Goal: Transaction & Acquisition: Book appointment/travel/reservation

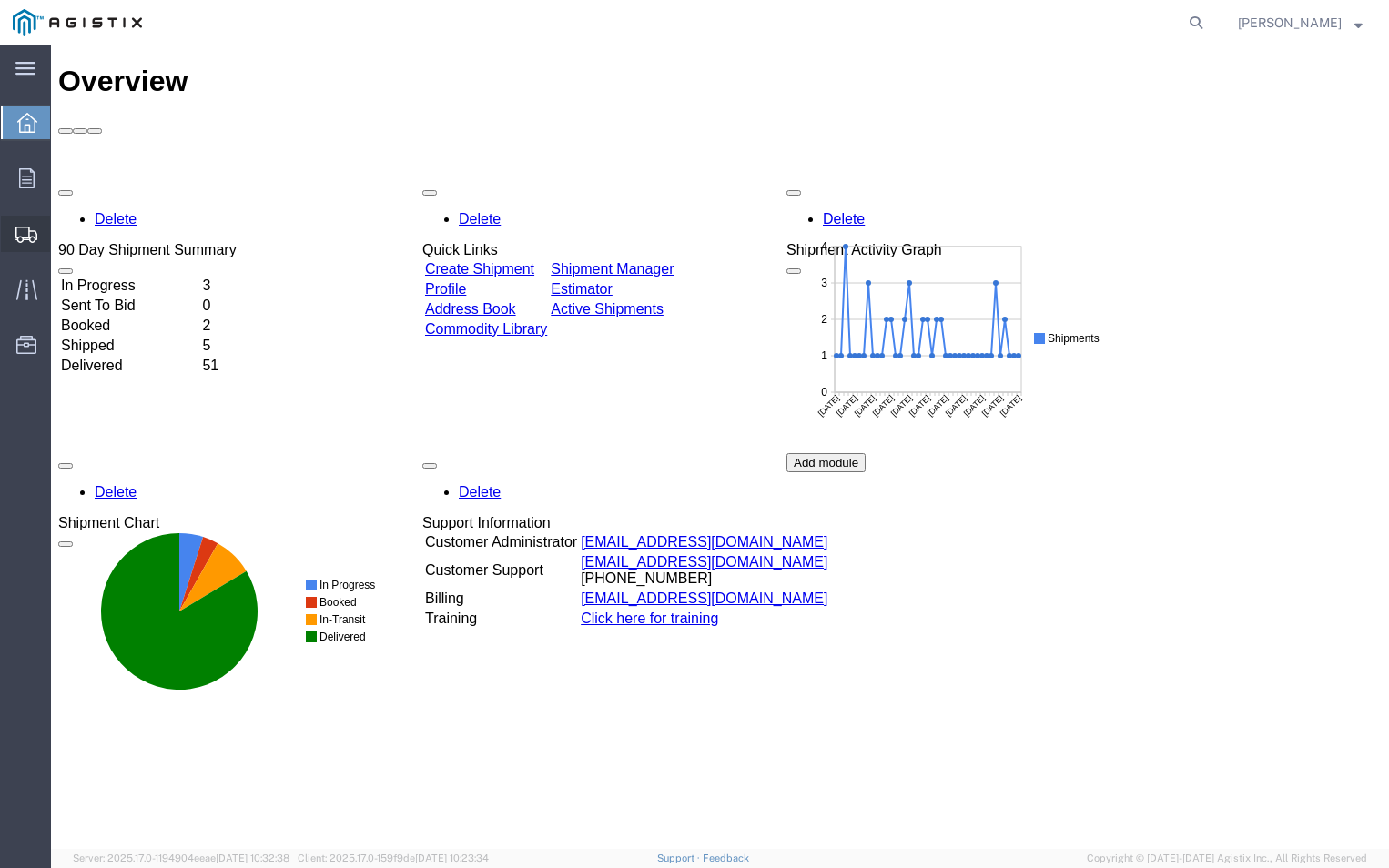
click at [0, 0] on span "Create Shipment" at bounding box center [0, 0] width 0 height 0
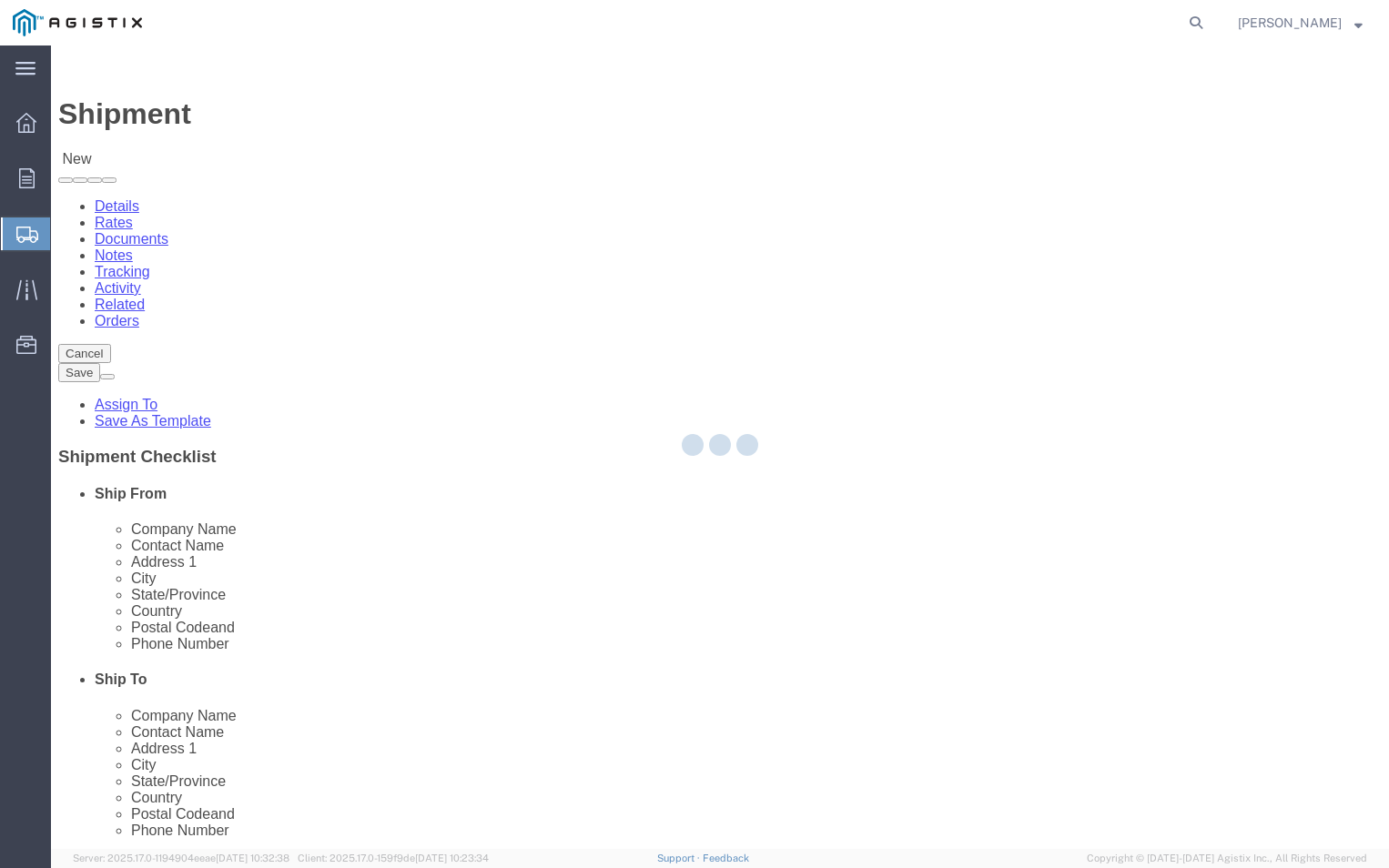
select select
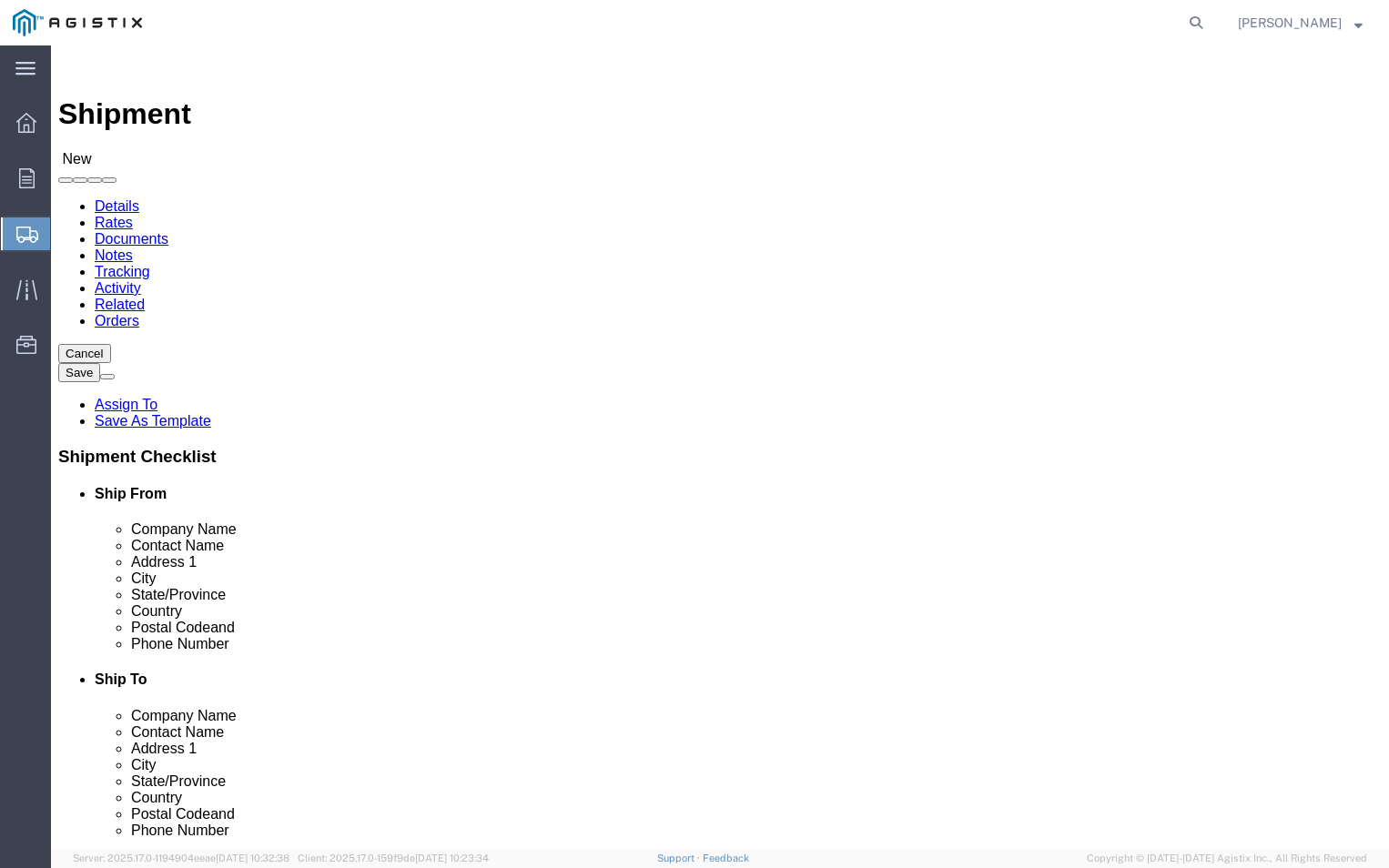
click select "Select ABB Inc PG&E"
select select "9596"
click select "Select ABB Inc PG&E"
select select
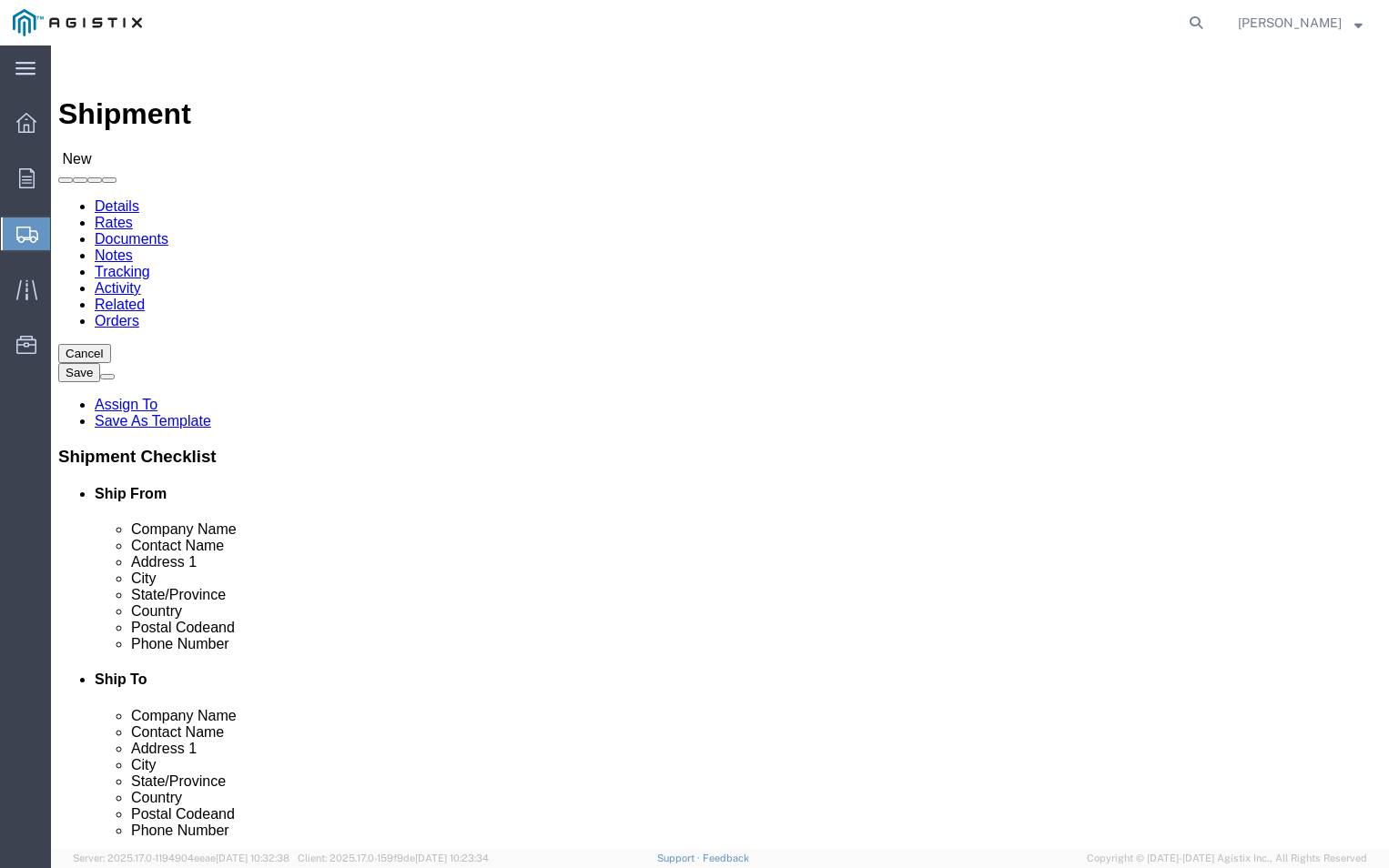
click select "Select All Others [GEOGRAPHIC_DATA] [GEOGRAPHIC_DATA] [GEOGRAPHIC_DATA] [GEOGRA…"
select select "19740"
click select "Select All Others [GEOGRAPHIC_DATA] [GEOGRAPHIC_DATA] [GEOGRAPHIC_DATA] [GEOGRA…"
click input "text"
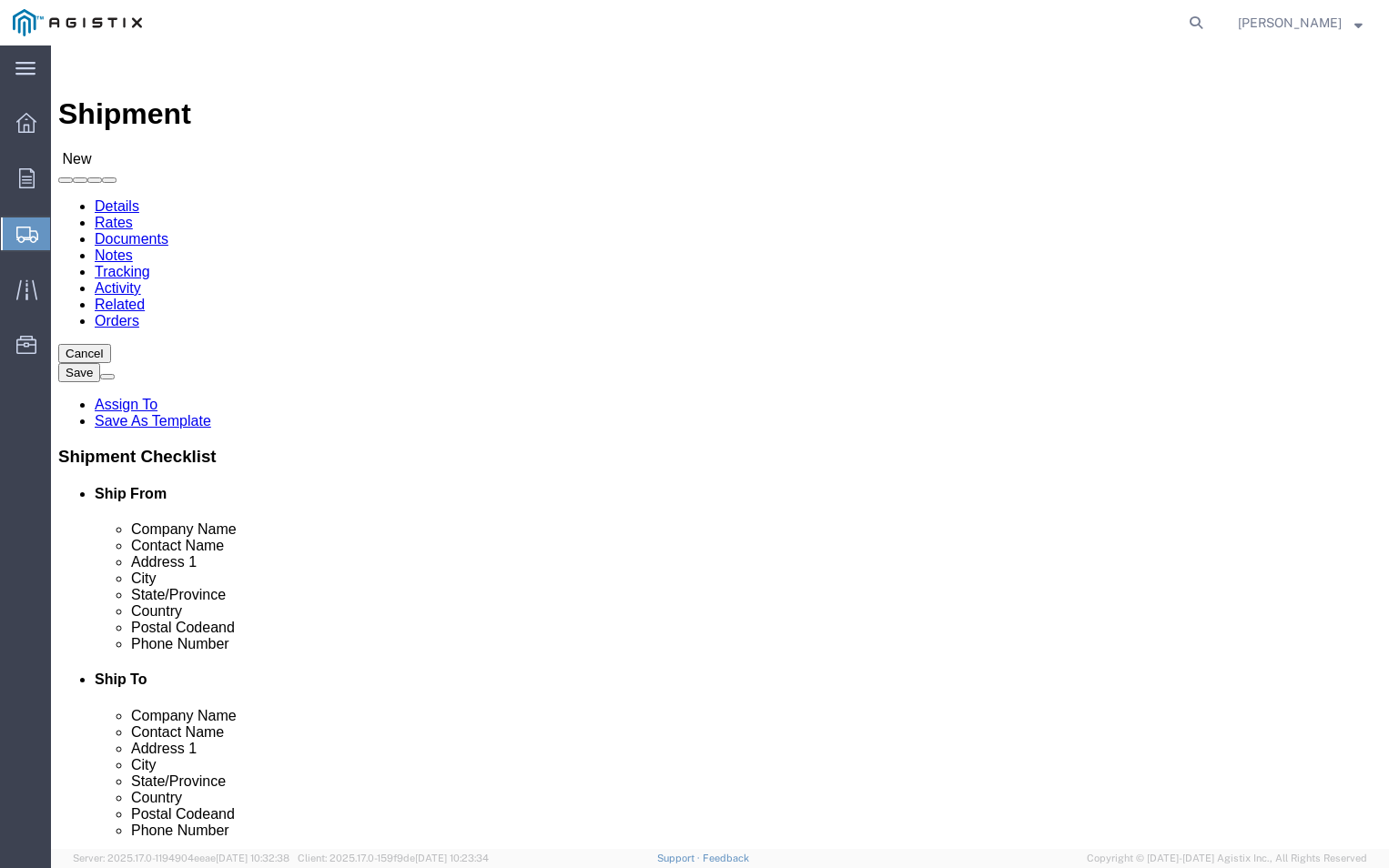
click input "text"
type input "a"
type input "ABB"
click p "- ABB, Inc - ([PERSON_NAME]) [STREET_ADDRESS]"
select select "NC"
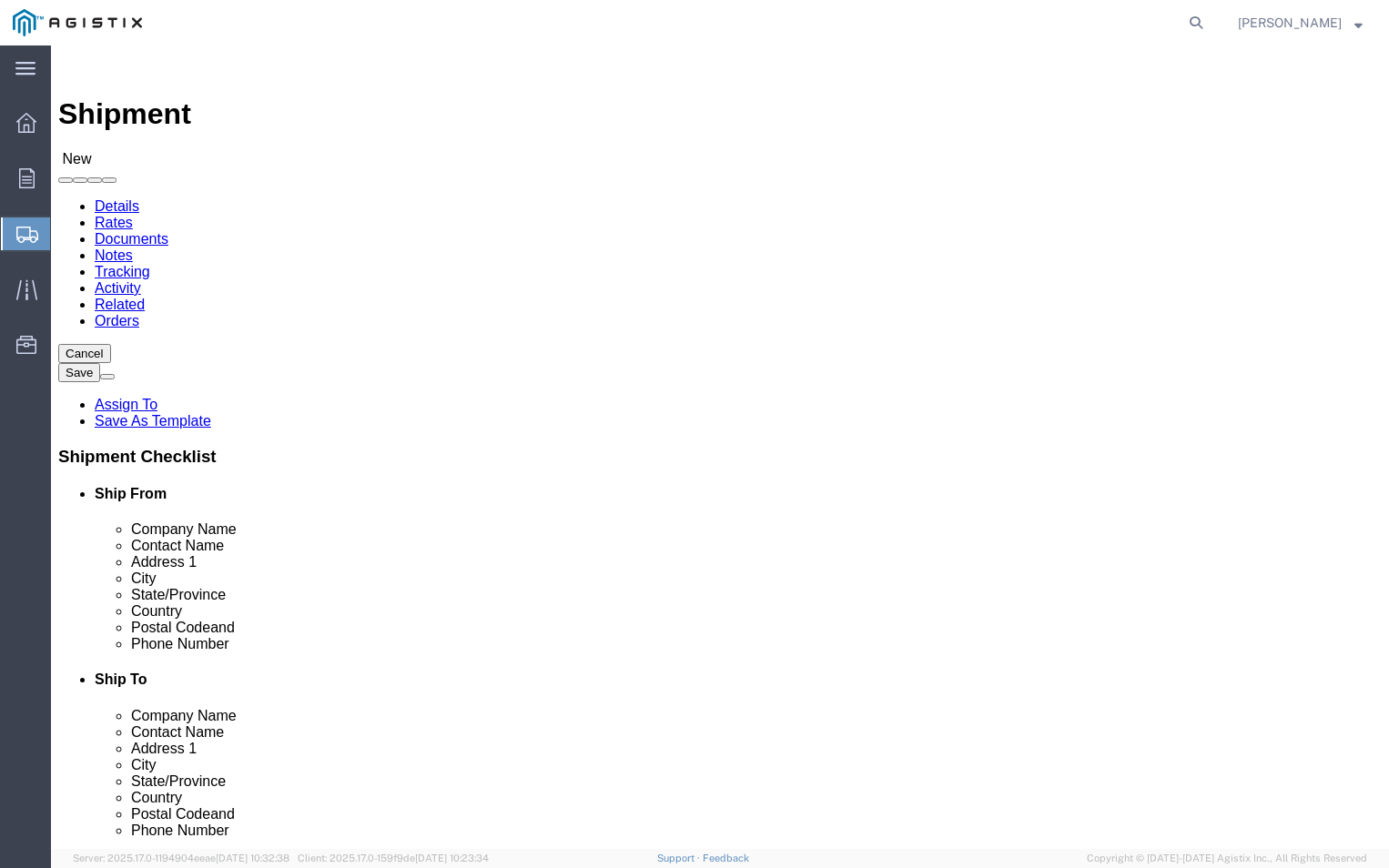
type input "ABB, Inc"
click input "text"
type input "T"
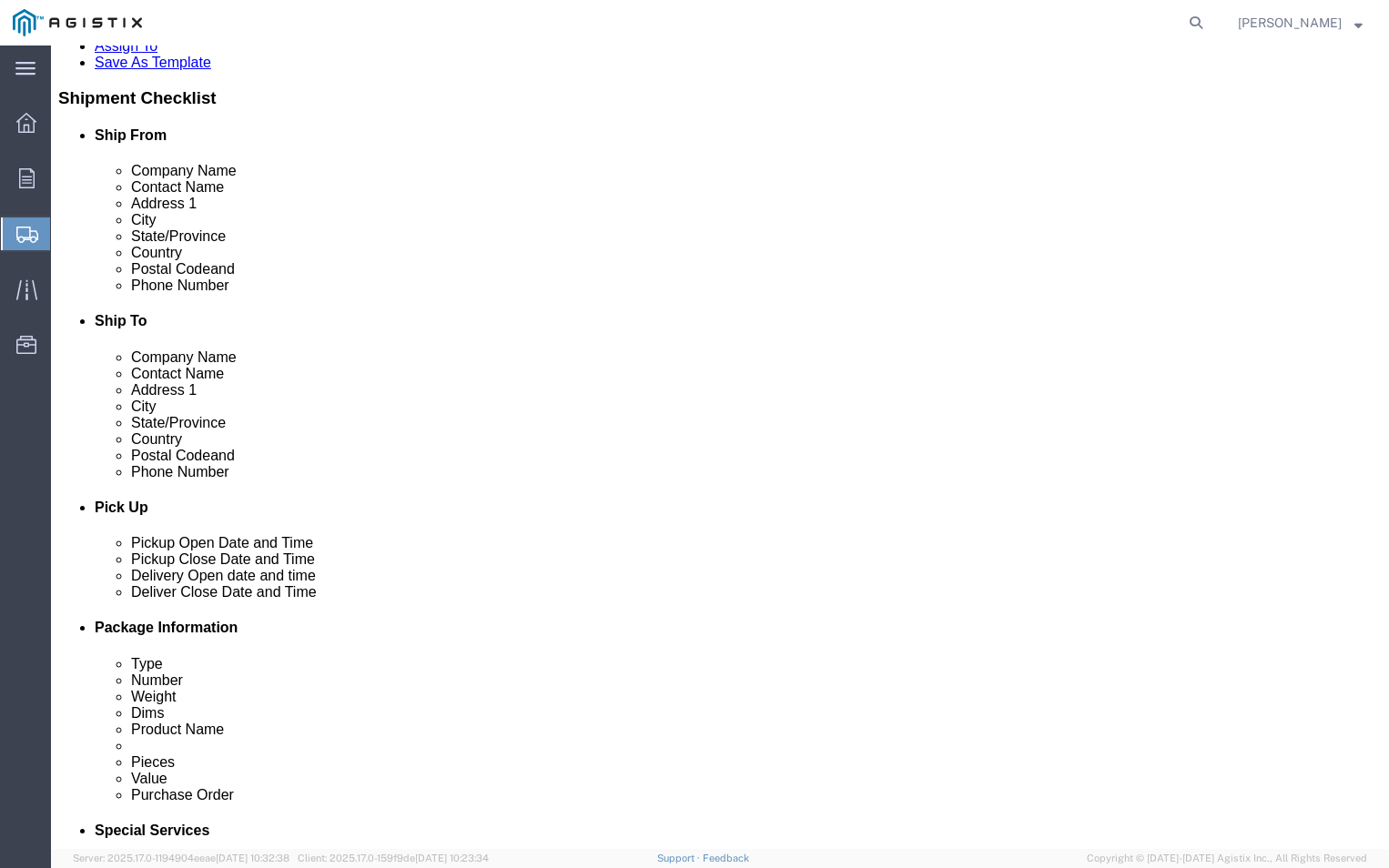
scroll to position [364, 0]
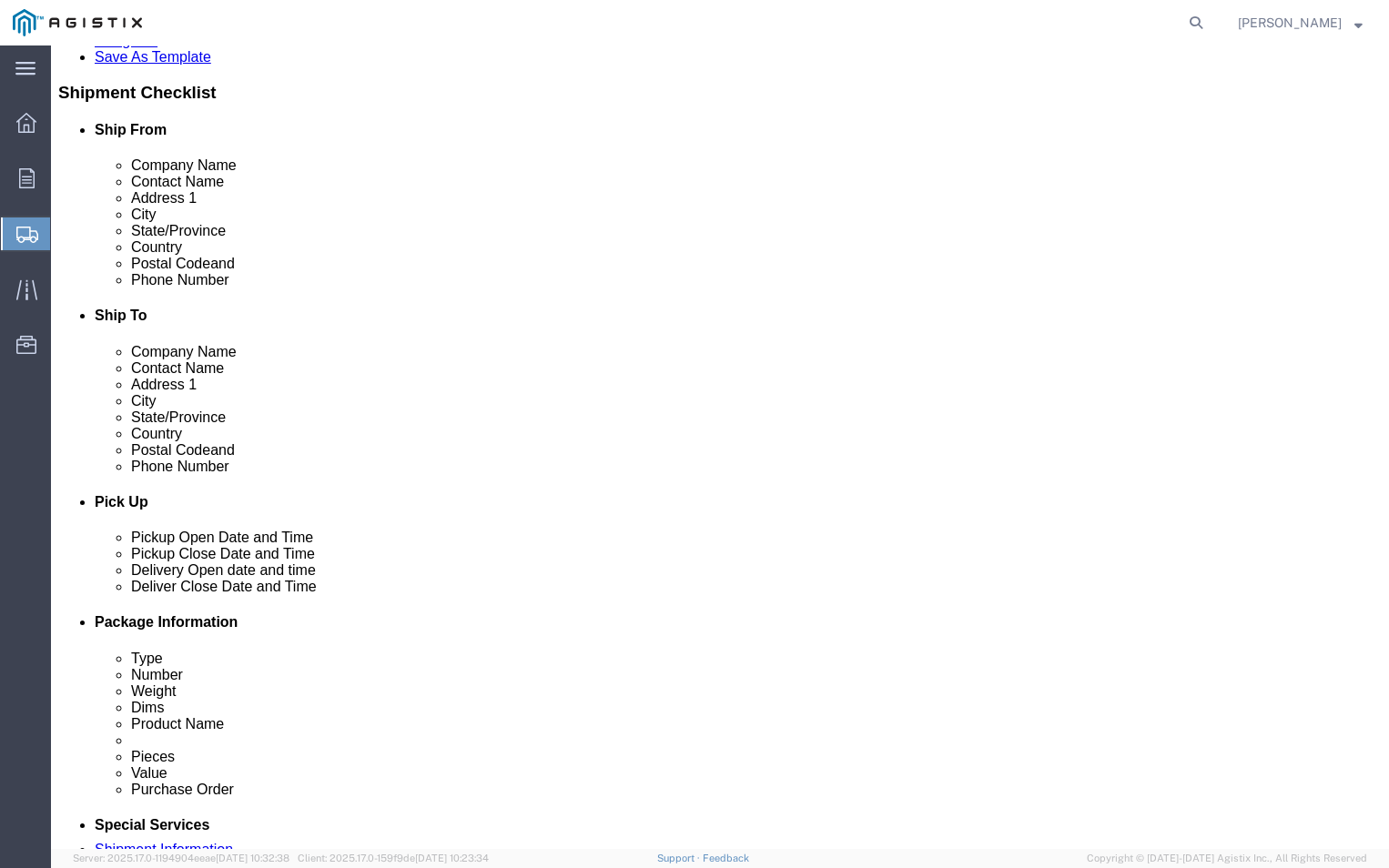
type input "[PERSON_NAME]"
click input "text"
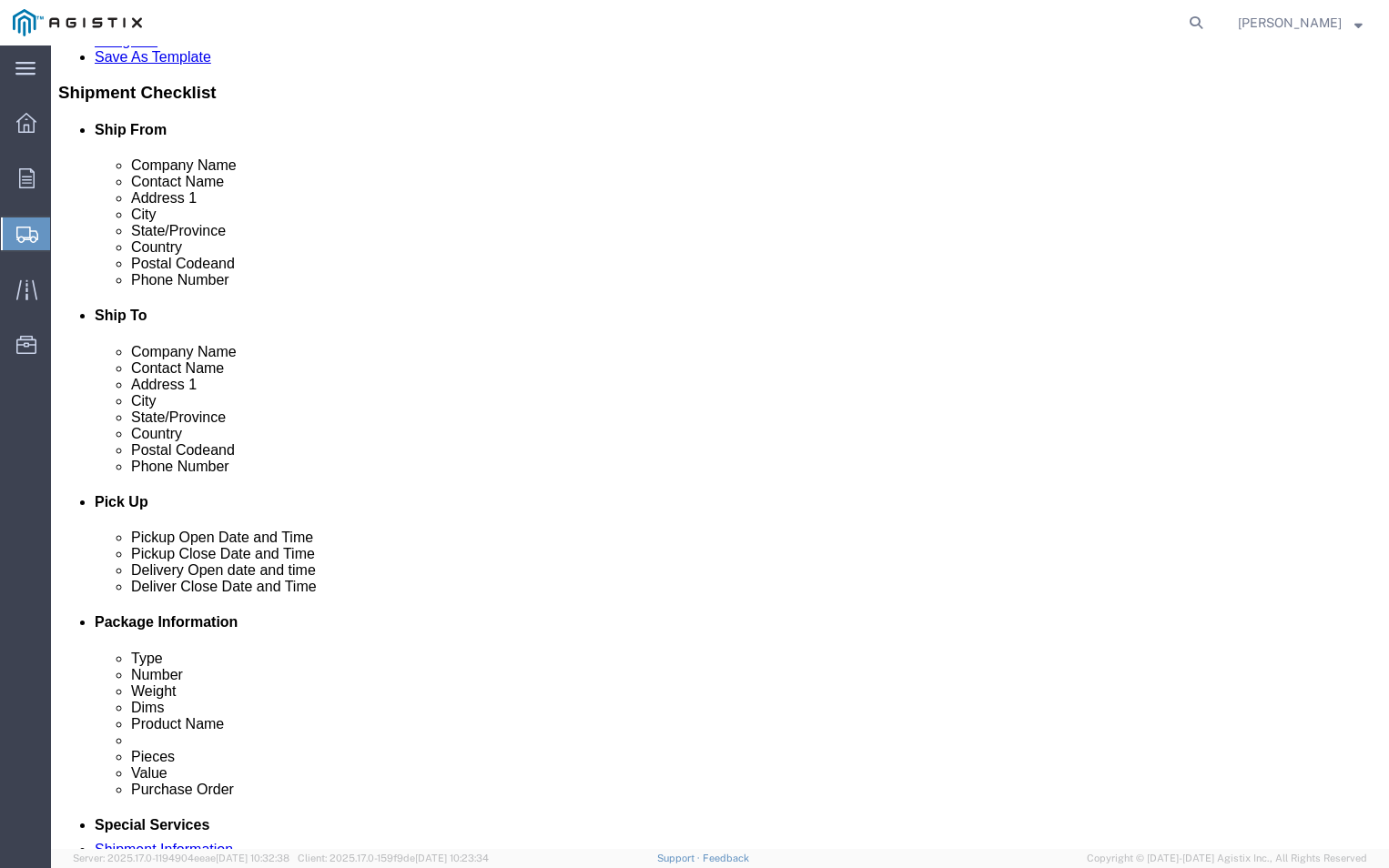
type input "[PERSON_NAME][EMAIL_ADDRESS][DOMAIN_NAME]"
click input "text"
type input "[PHONE_NUMBER]"
click div "Location My Profile Location (OBSOLETE) [PERSON_NAME] SC - GC TRAILER (OBSOLETE…"
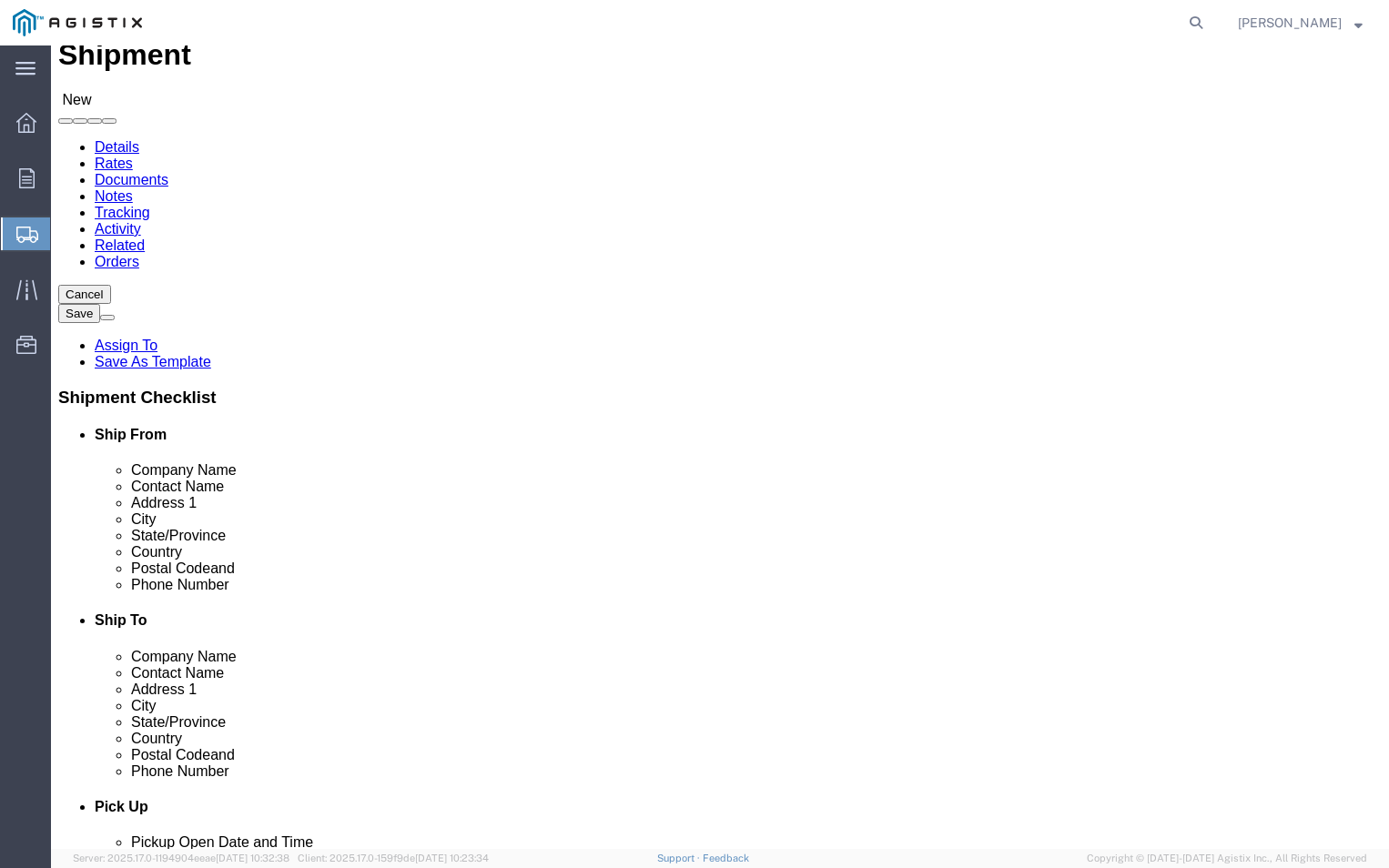
scroll to position [91, 0]
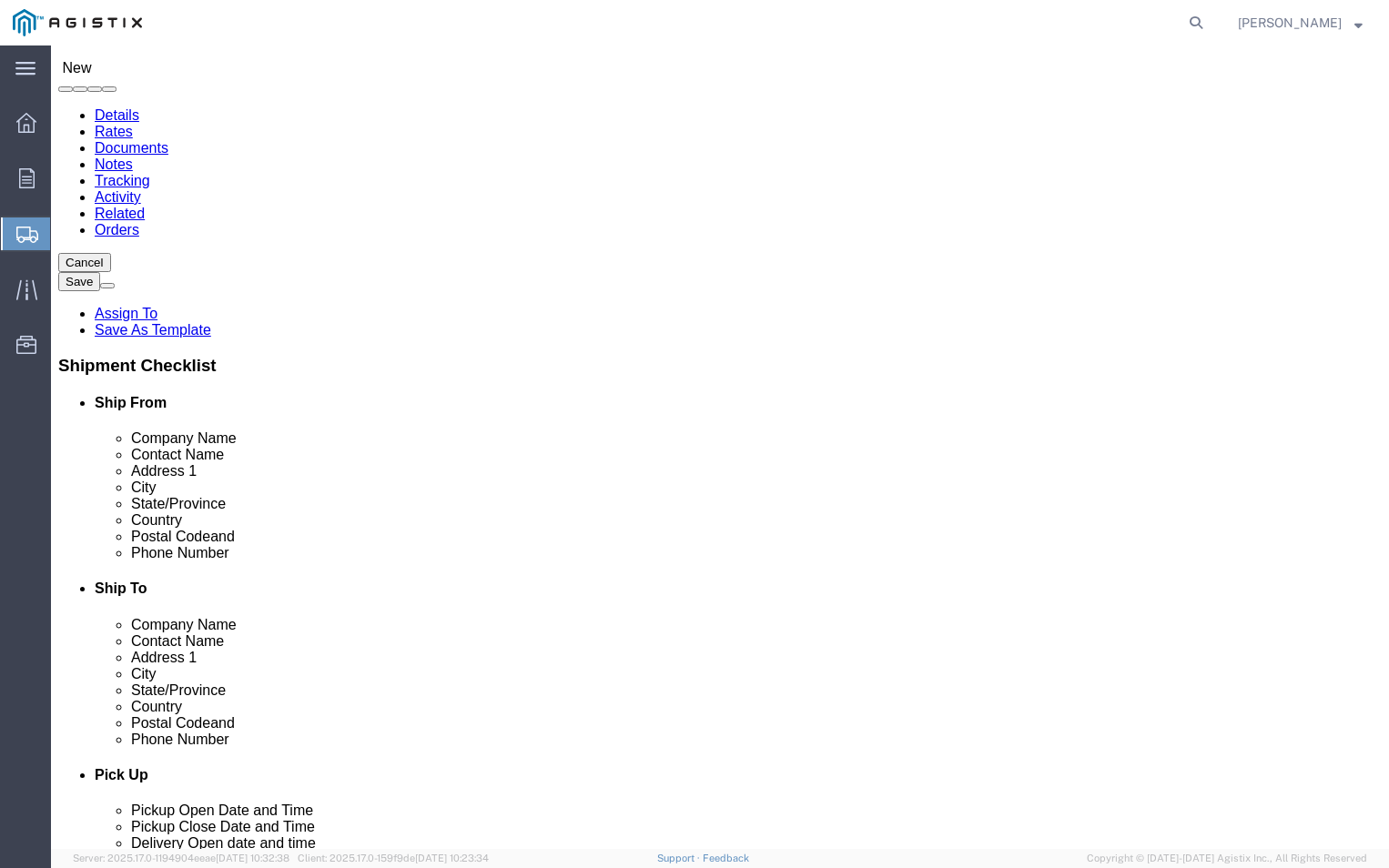
click input "text"
type input "PGE"
click input "text"
type input "FREMONT RECEIVING"
click input "text"
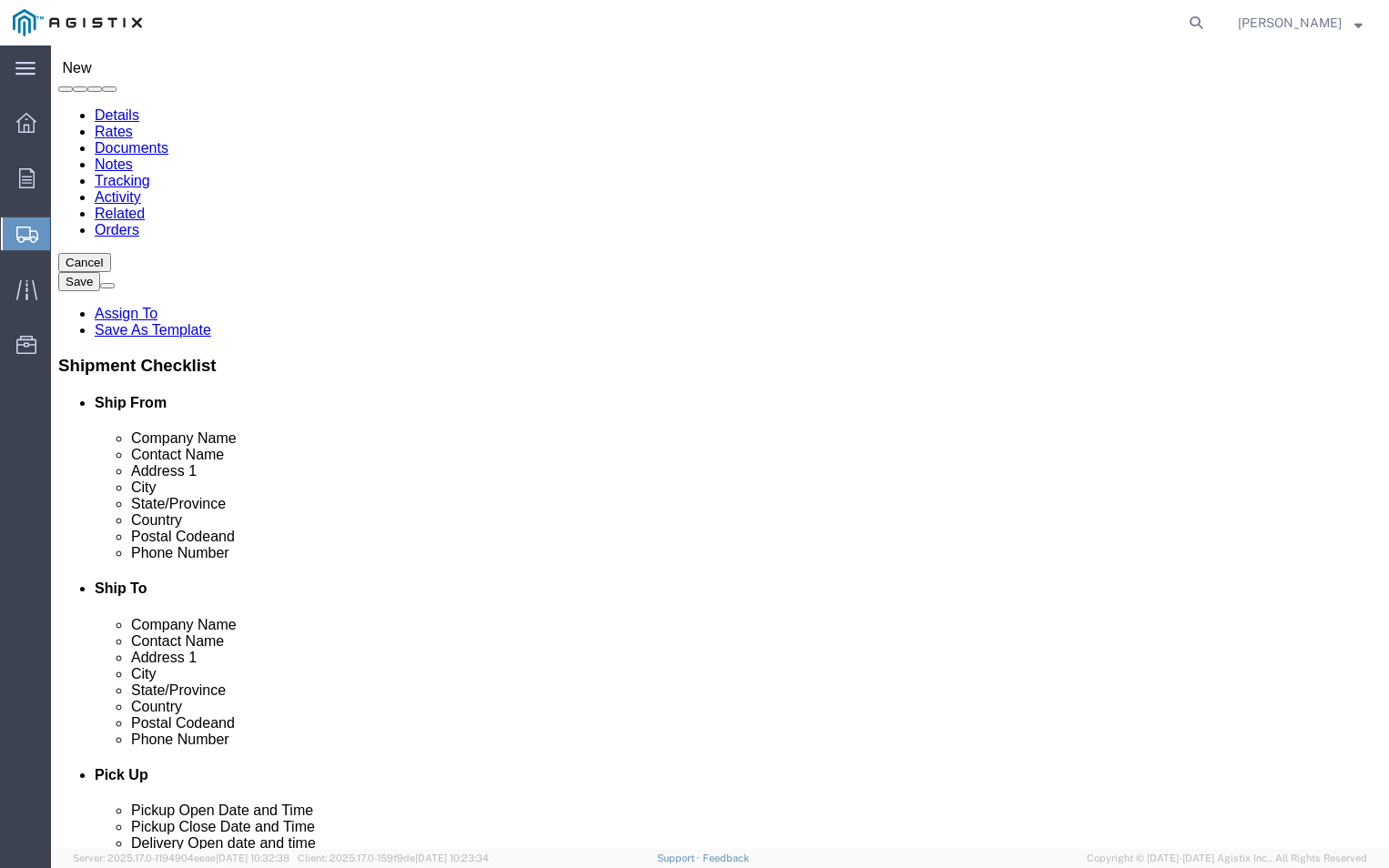
type input "[STREET_ADDRESS][PERSON_NAME]"
click input "text"
type input "FREMONT"
click label "City"
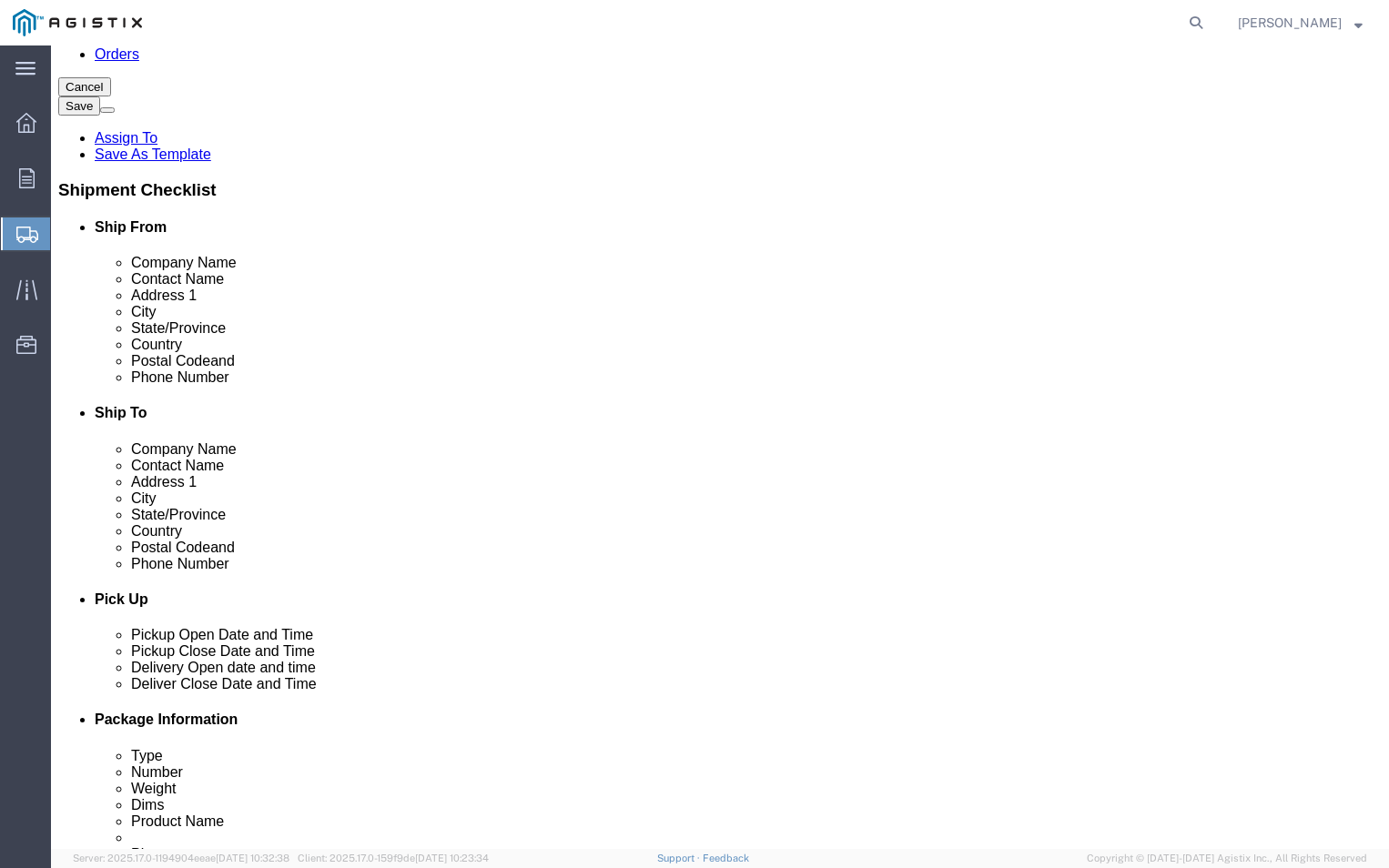
scroll to position [273, 0]
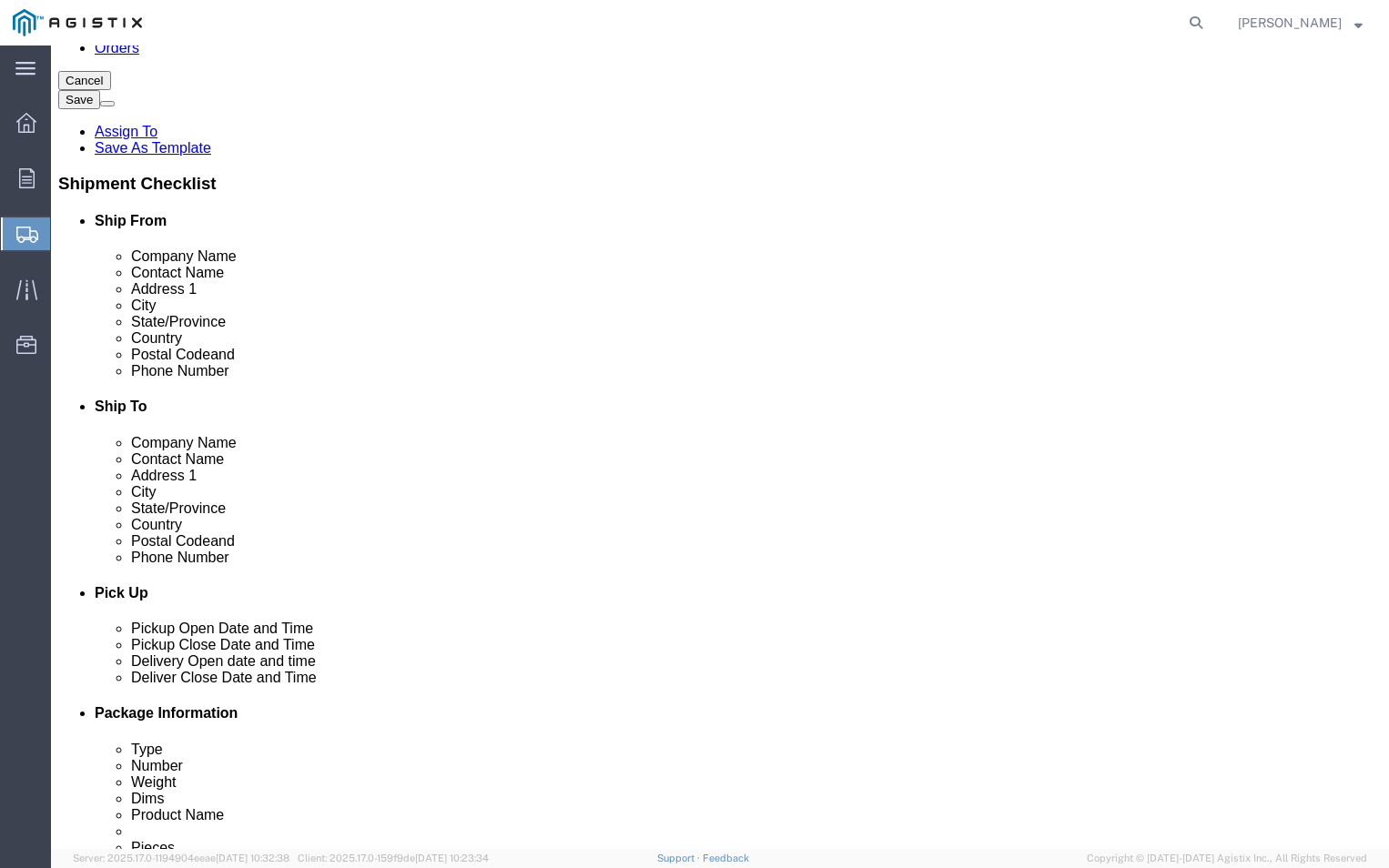
drag, startPoint x: 690, startPoint y: 462, endPoint x: 679, endPoint y: 444, distance: 21.1
click input "Postal Code"
type input "94538"
click input "text"
type input "[PHONE_NUMBER]"
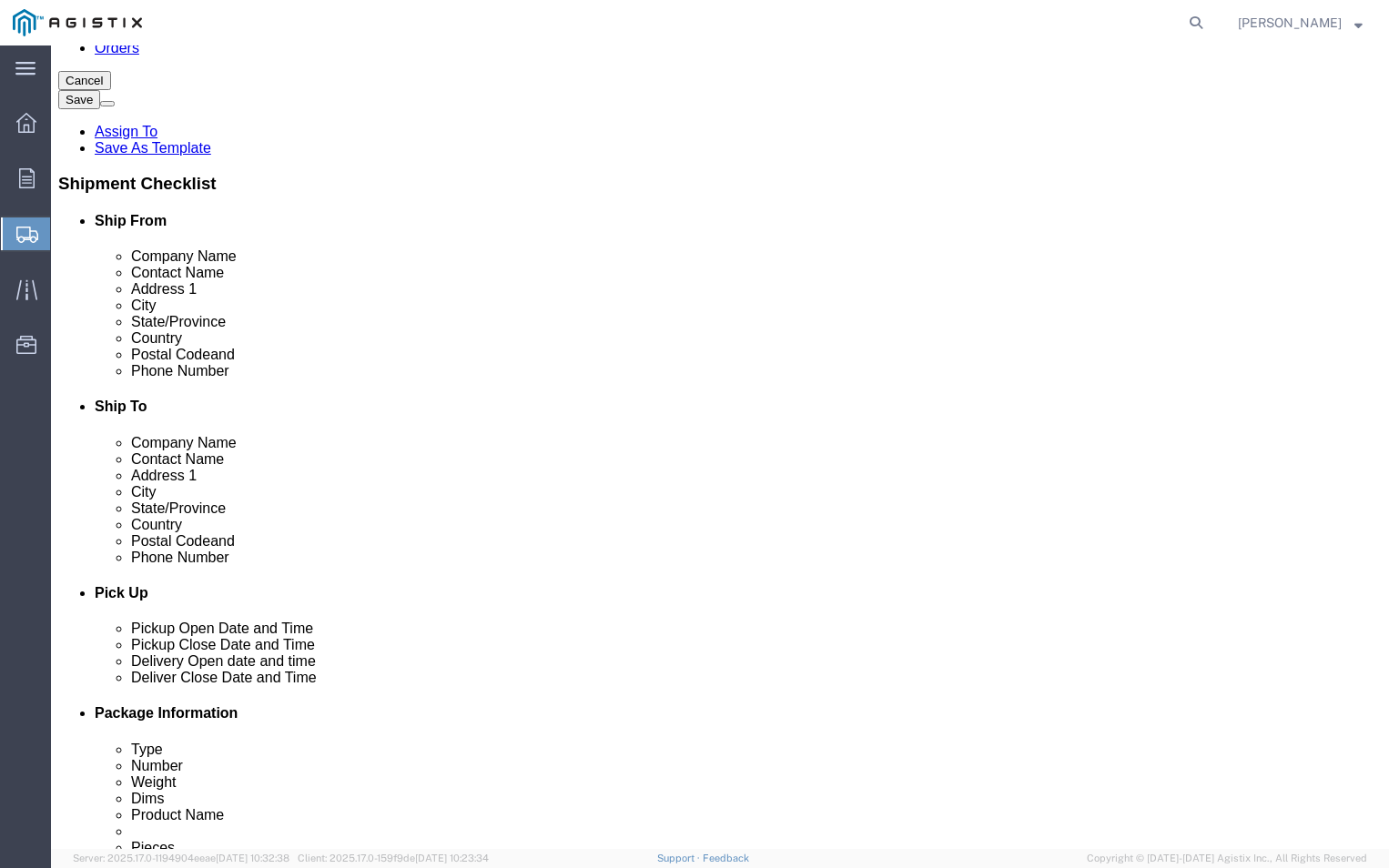
click input "text"
type input "[PERSON_NAME][EMAIL_ADDRESS][DOMAIN_NAME]"
click div "ADDITIONAL INFORMATION"
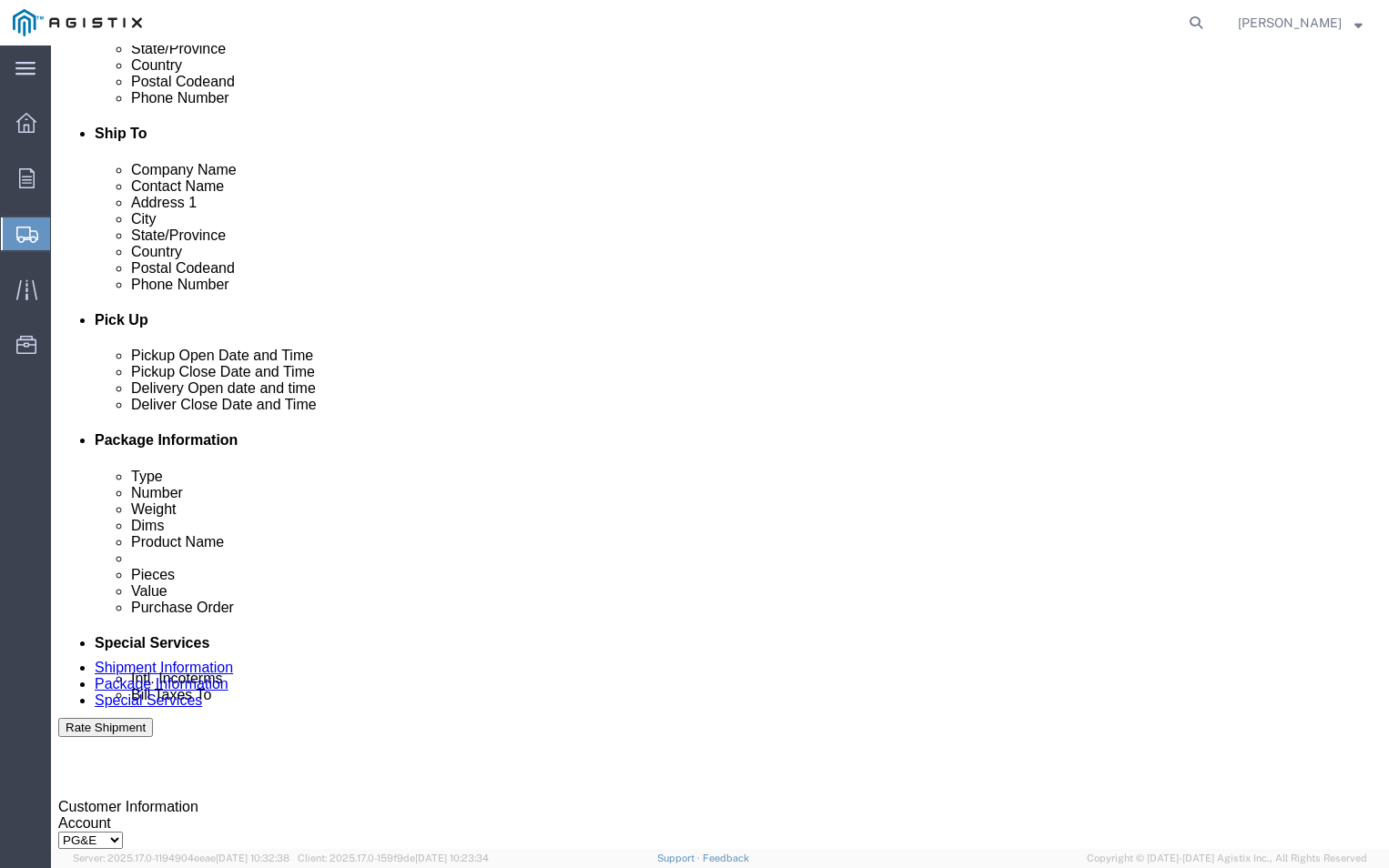
scroll to position [637, 0]
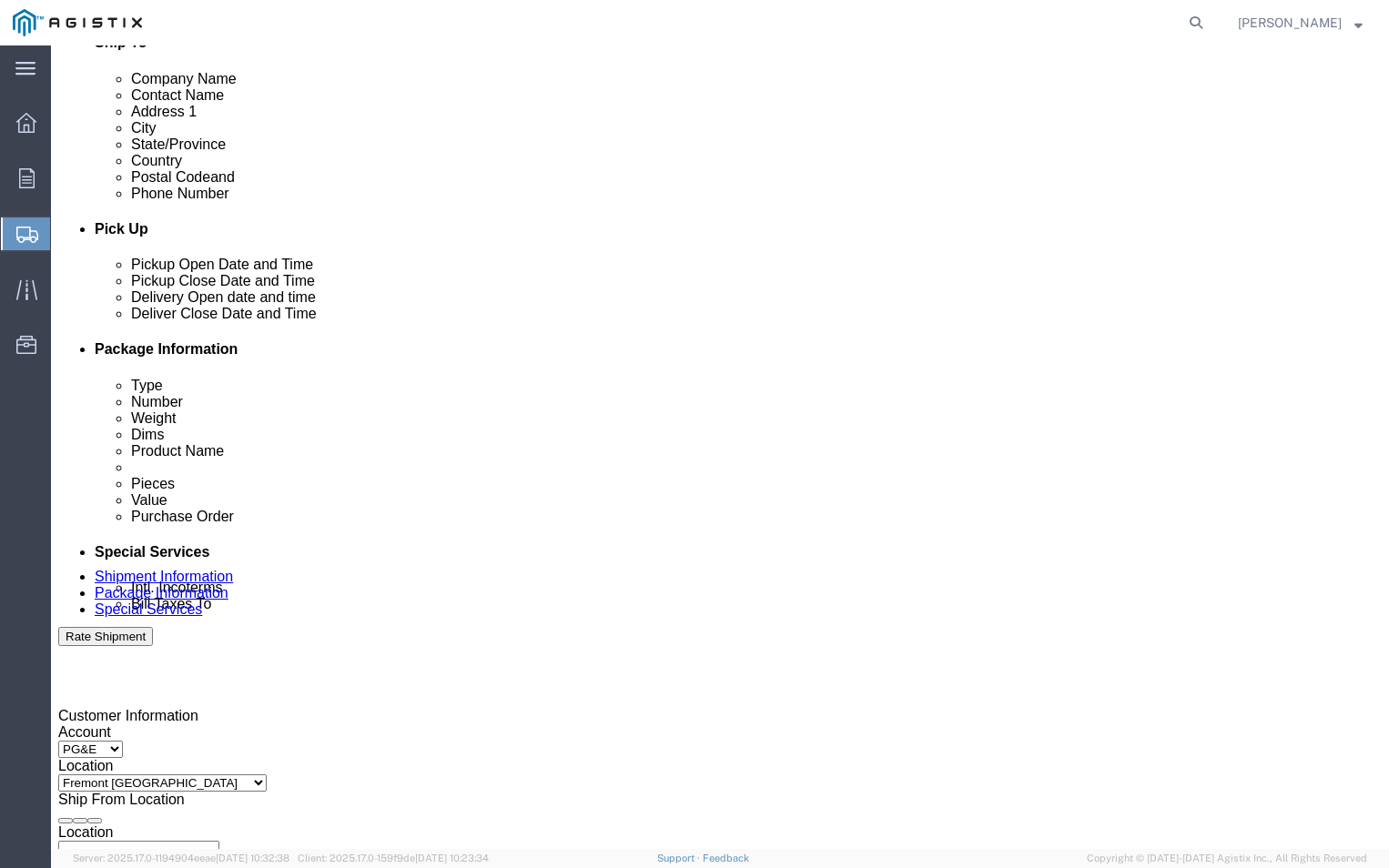
click div "[DATE] 1:00 PM"
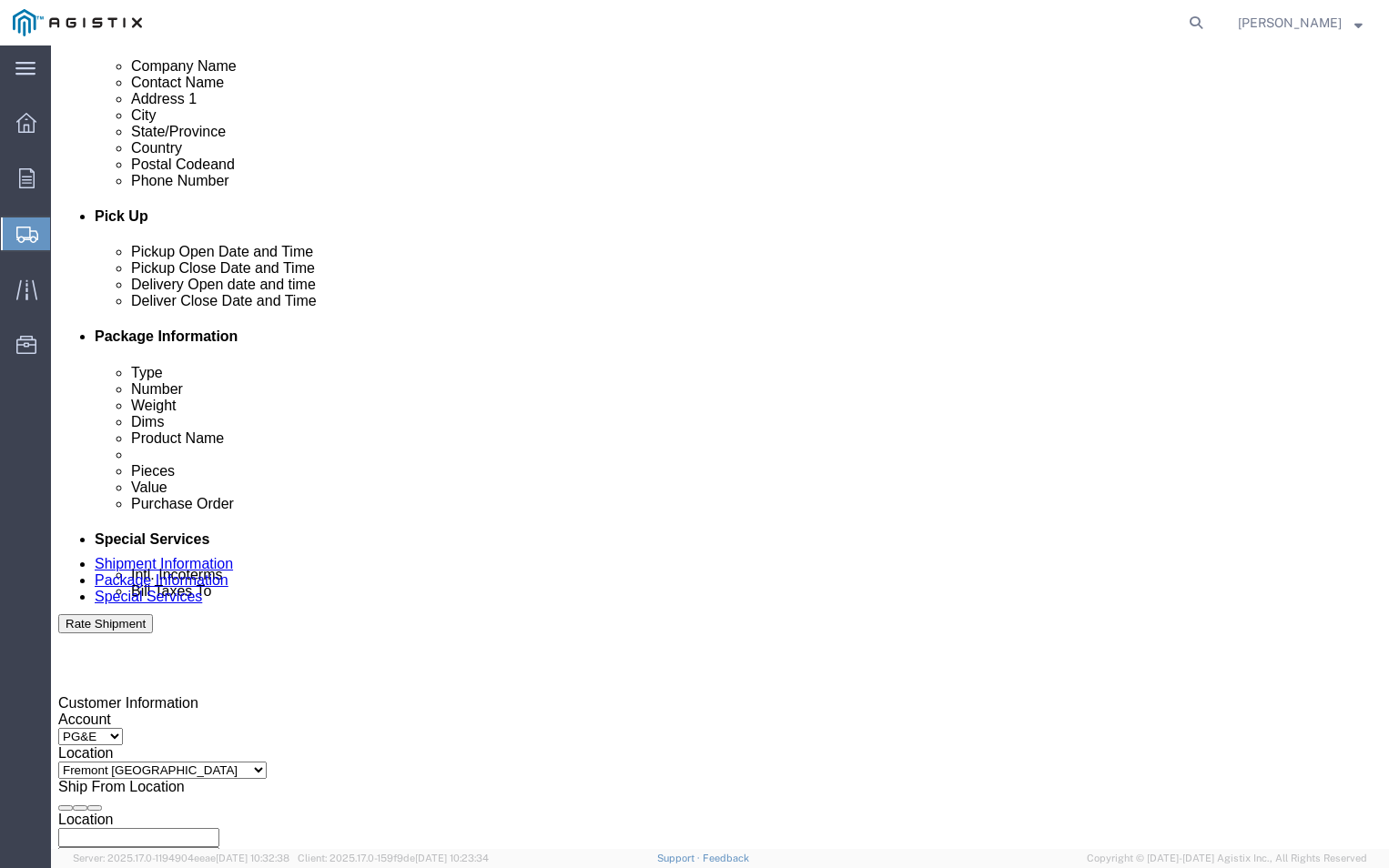
click button "Apply"
click div "[DATE] 2:00 PM"
click input "2:00 PM"
type input "4:00 PM"
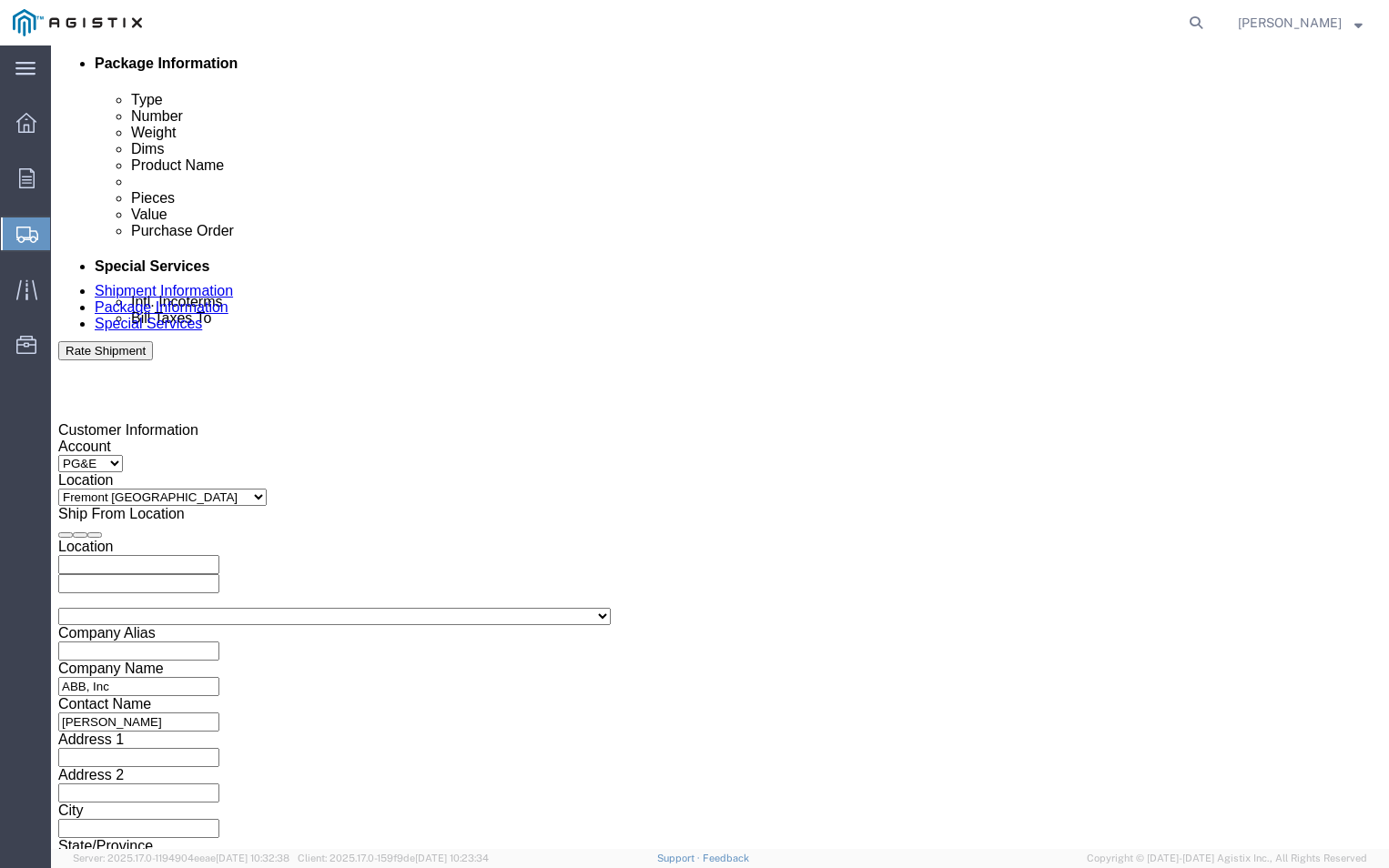
click button "Apply"
click input "text"
type input "3501371375"
click div "Shipping Mode (Optional)"
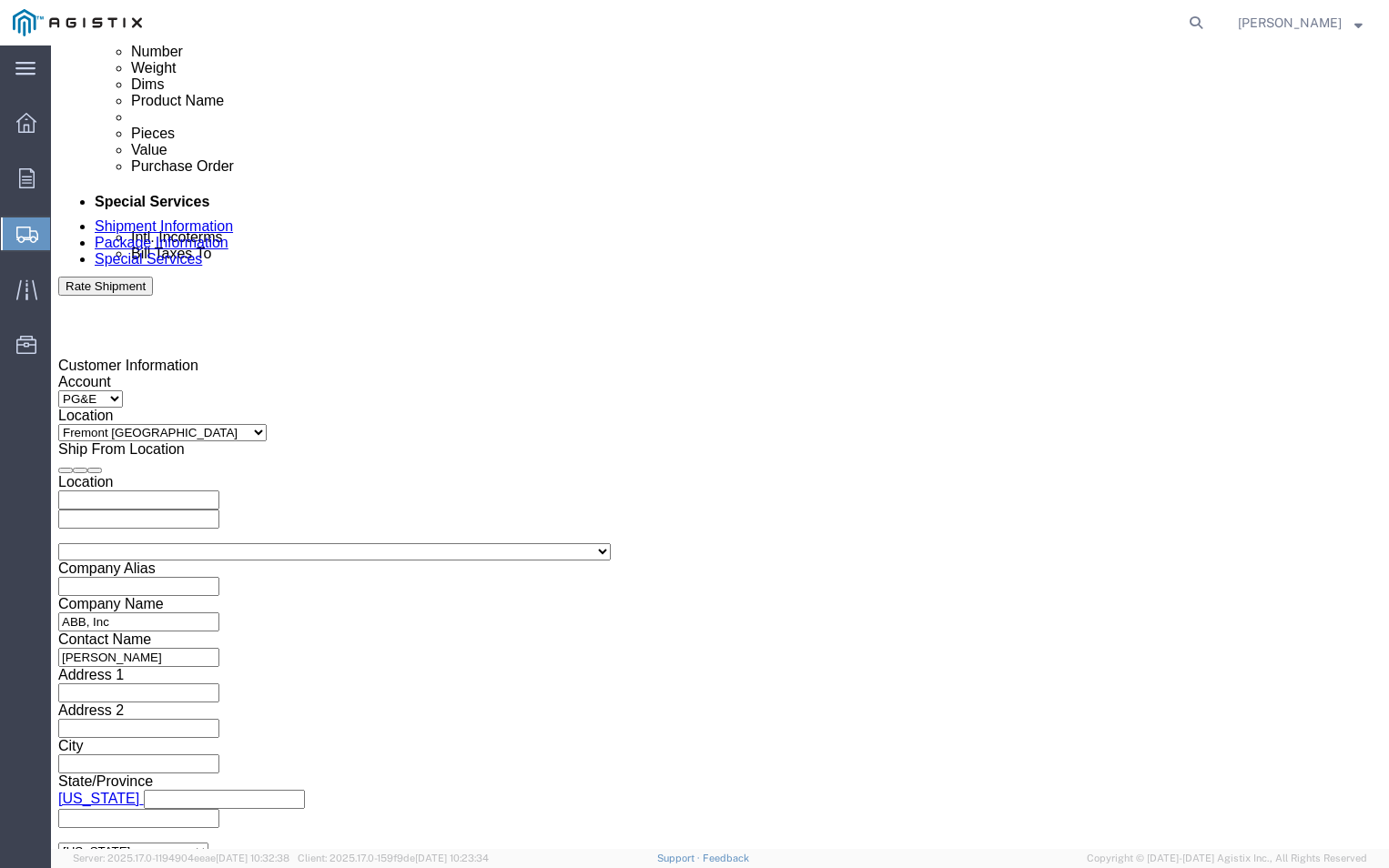
scroll to position [1054, 0]
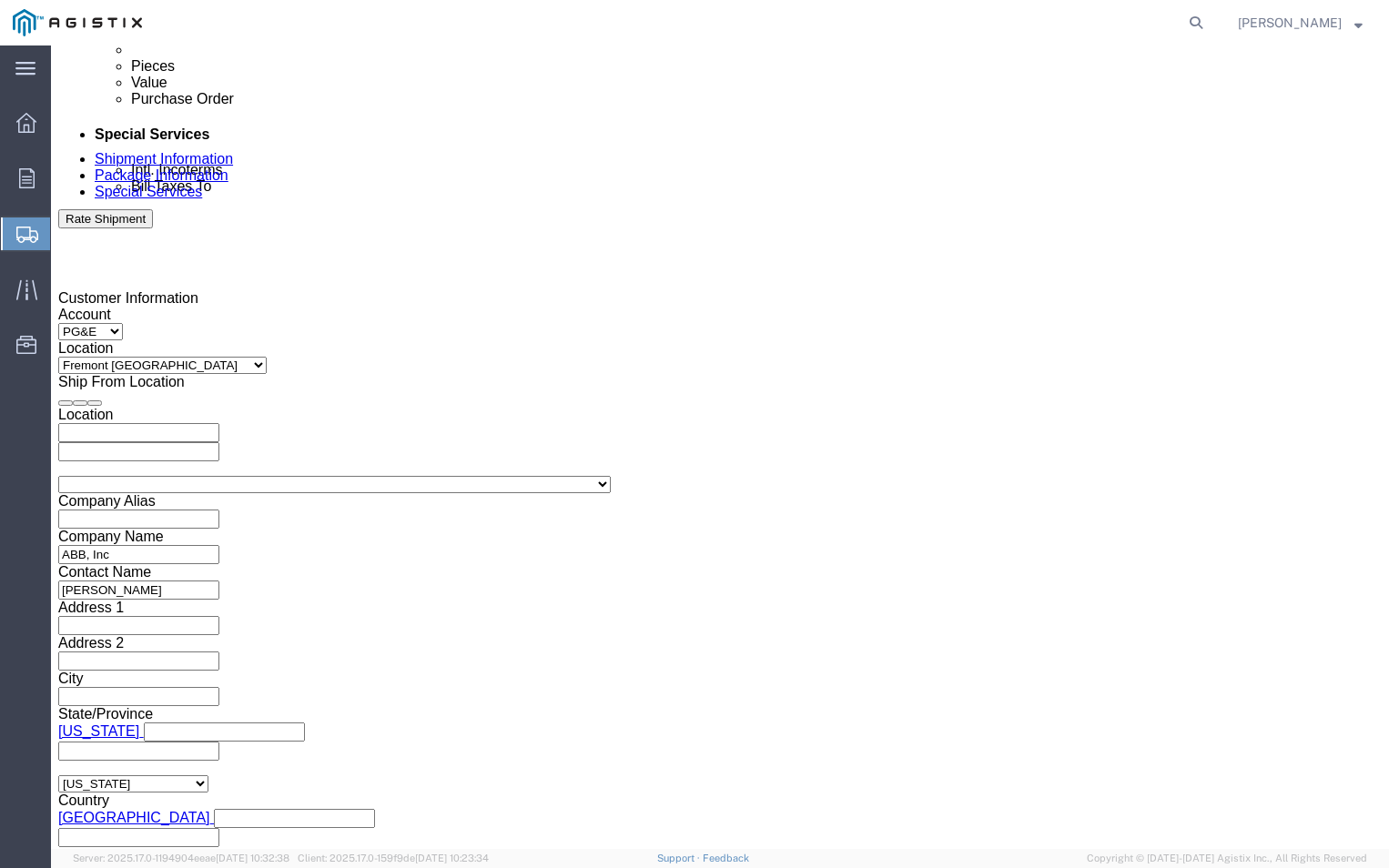
click select "Select Air Less than Truckload Multi-Leg Ocean Freight Rail Small Parcel Truckl…"
select select "LTL"
click select "Select Air Less than Truckload Multi-Leg Ocean Freight Rail Small Parcel Truckl…"
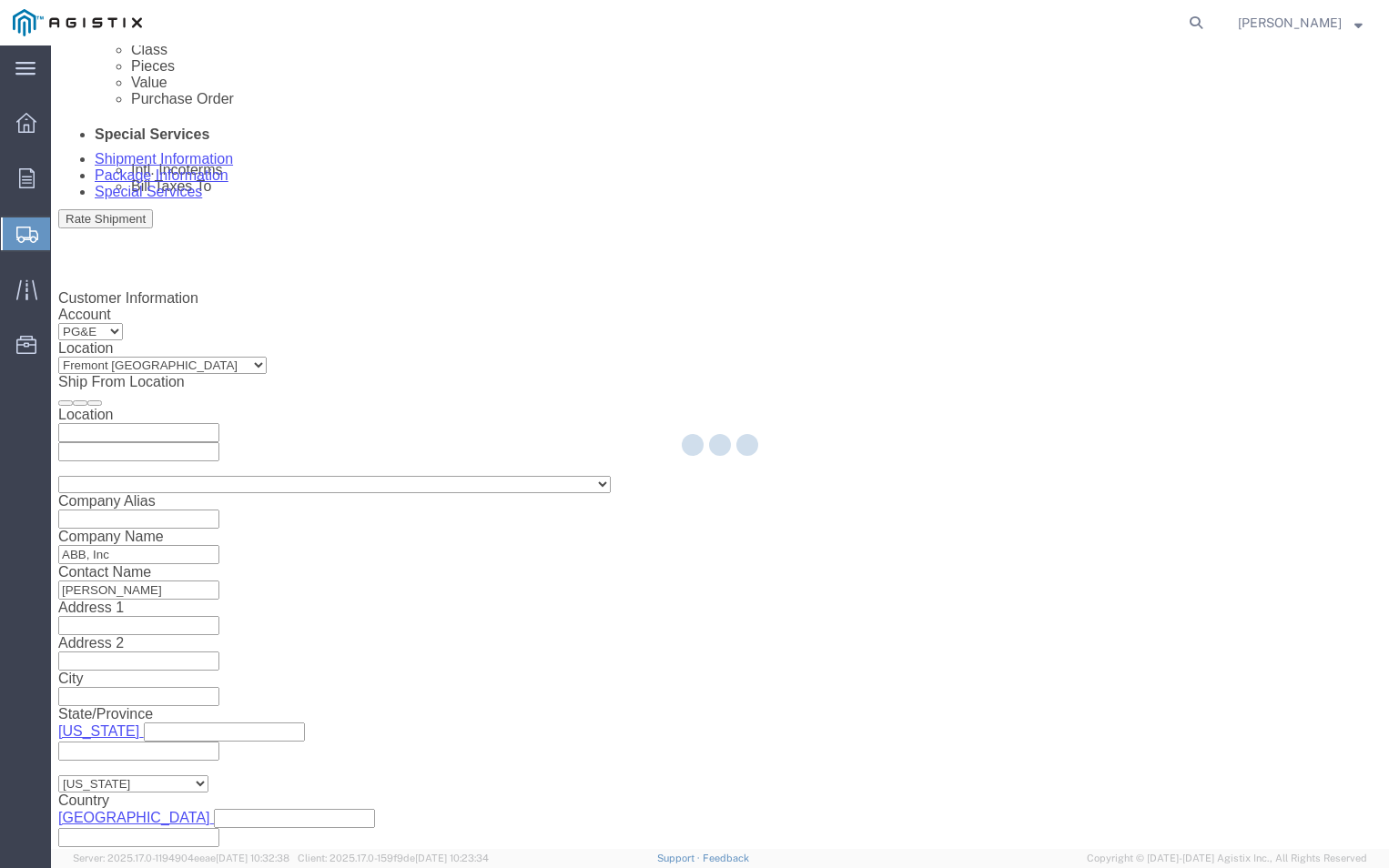
click at [434, 702] on div at bounding box center [720, 447] width 1338 height 804
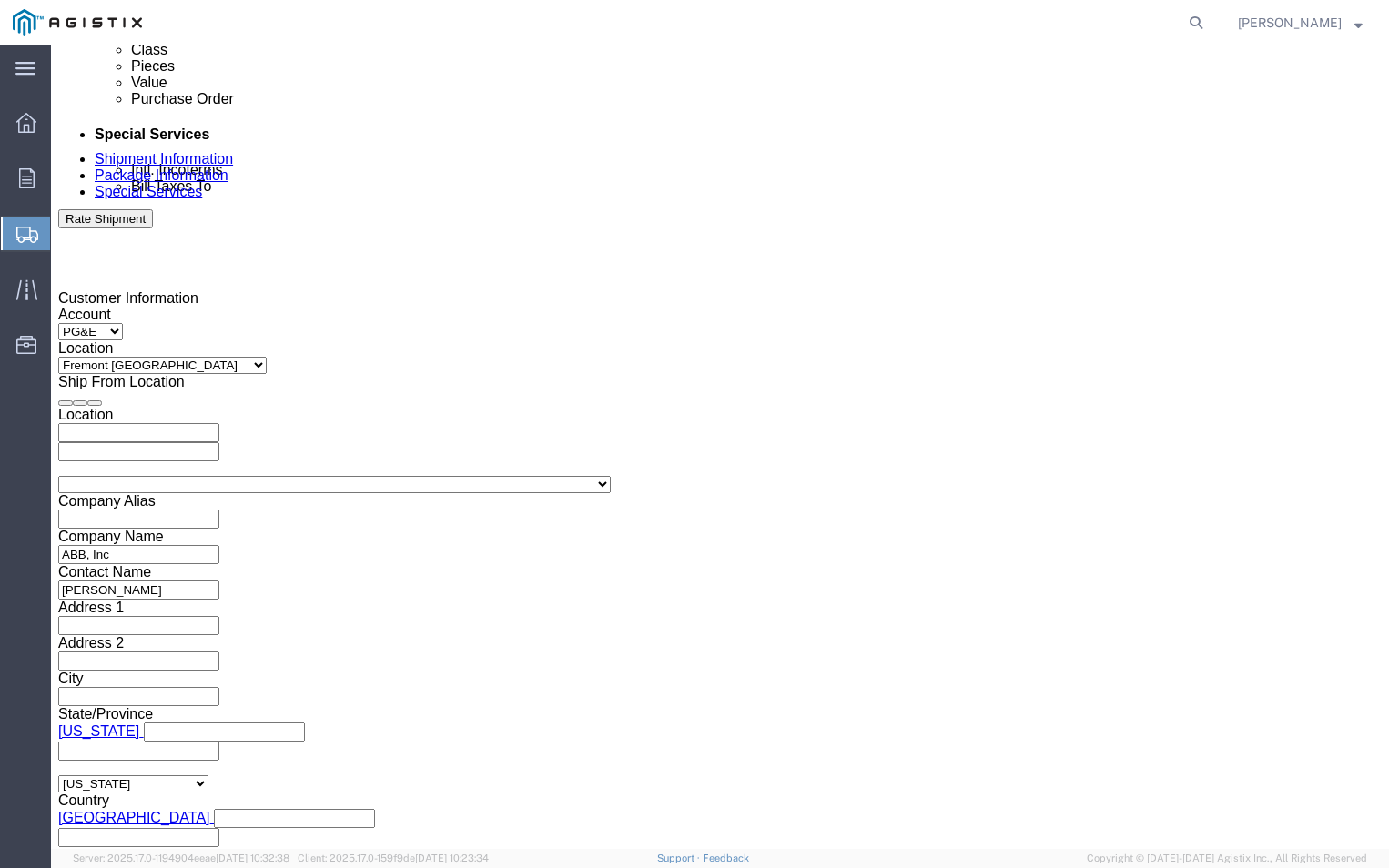
click button "Continue"
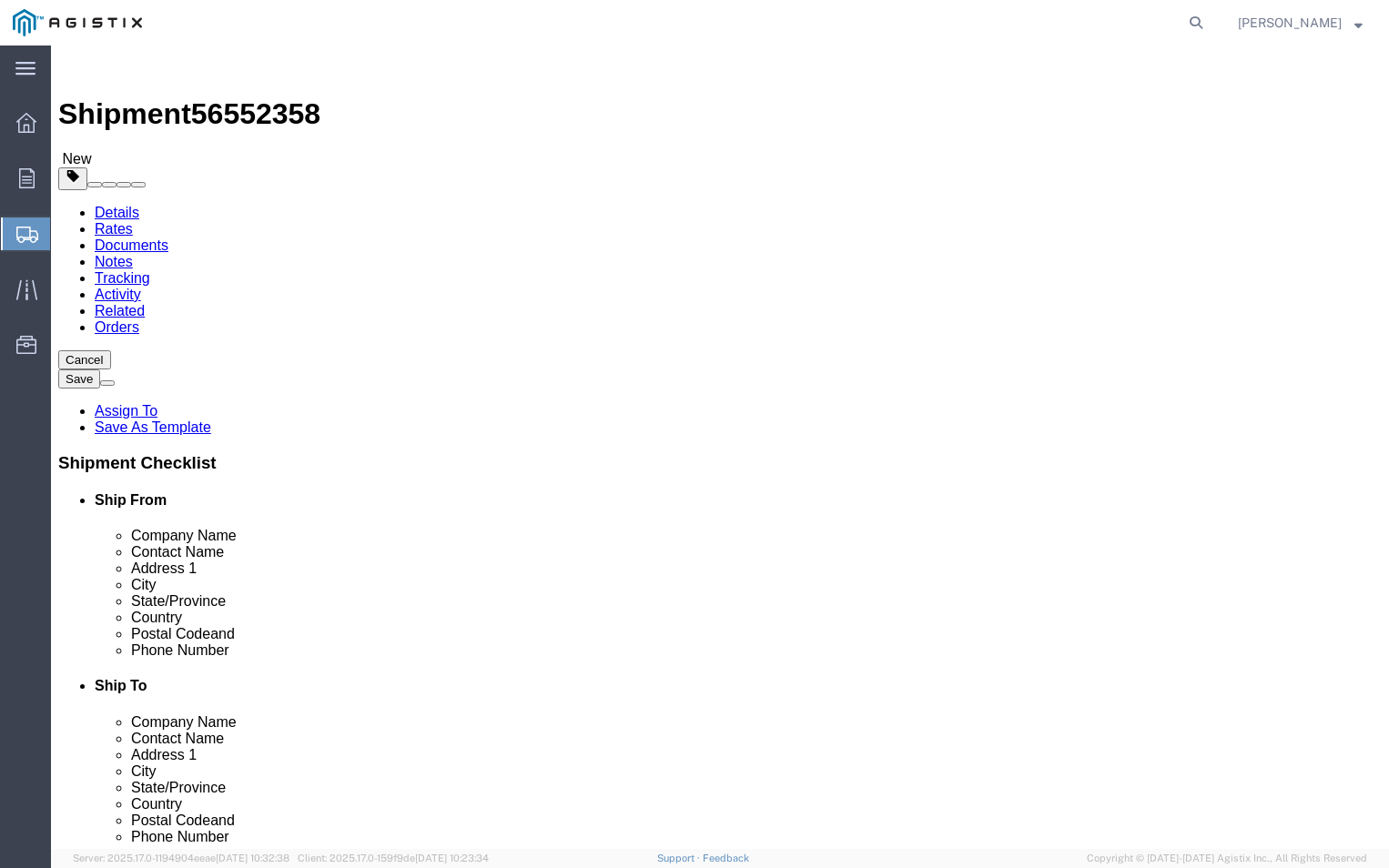
click select "Select Bulk Bundle(s) Cardboard Box(es) Carton(s) Crate(s) Drum(s) (Fiberboard)…"
select select "PSNS"
click select "Select Bulk Bundle(s) Cardboard Box(es) Carton(s) Crate(s) Drum(s) (Fiberboard)…"
click input "text"
type input "5"
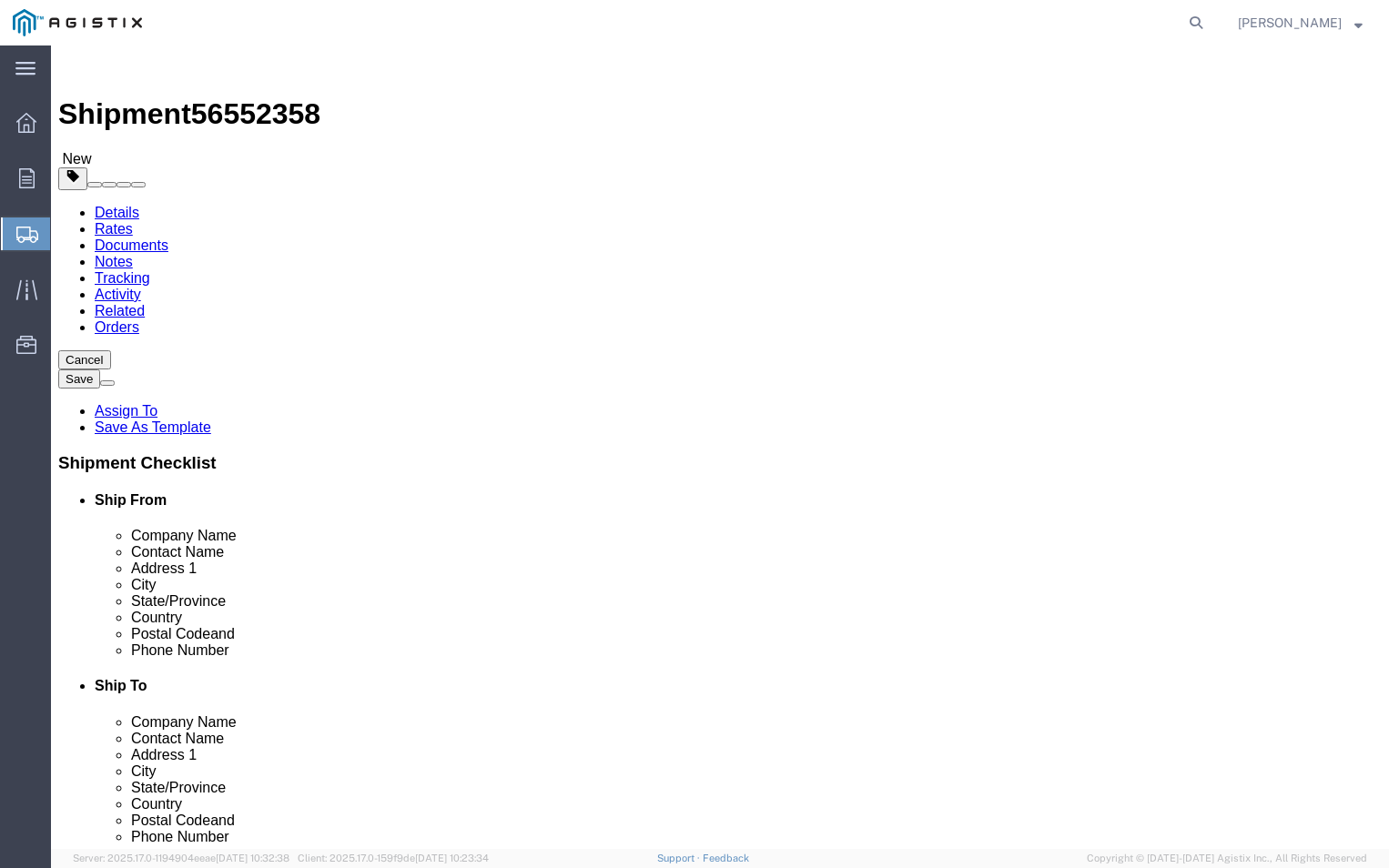
click input "text"
type input "30"
click input "text"
type input "42"
click input "text"
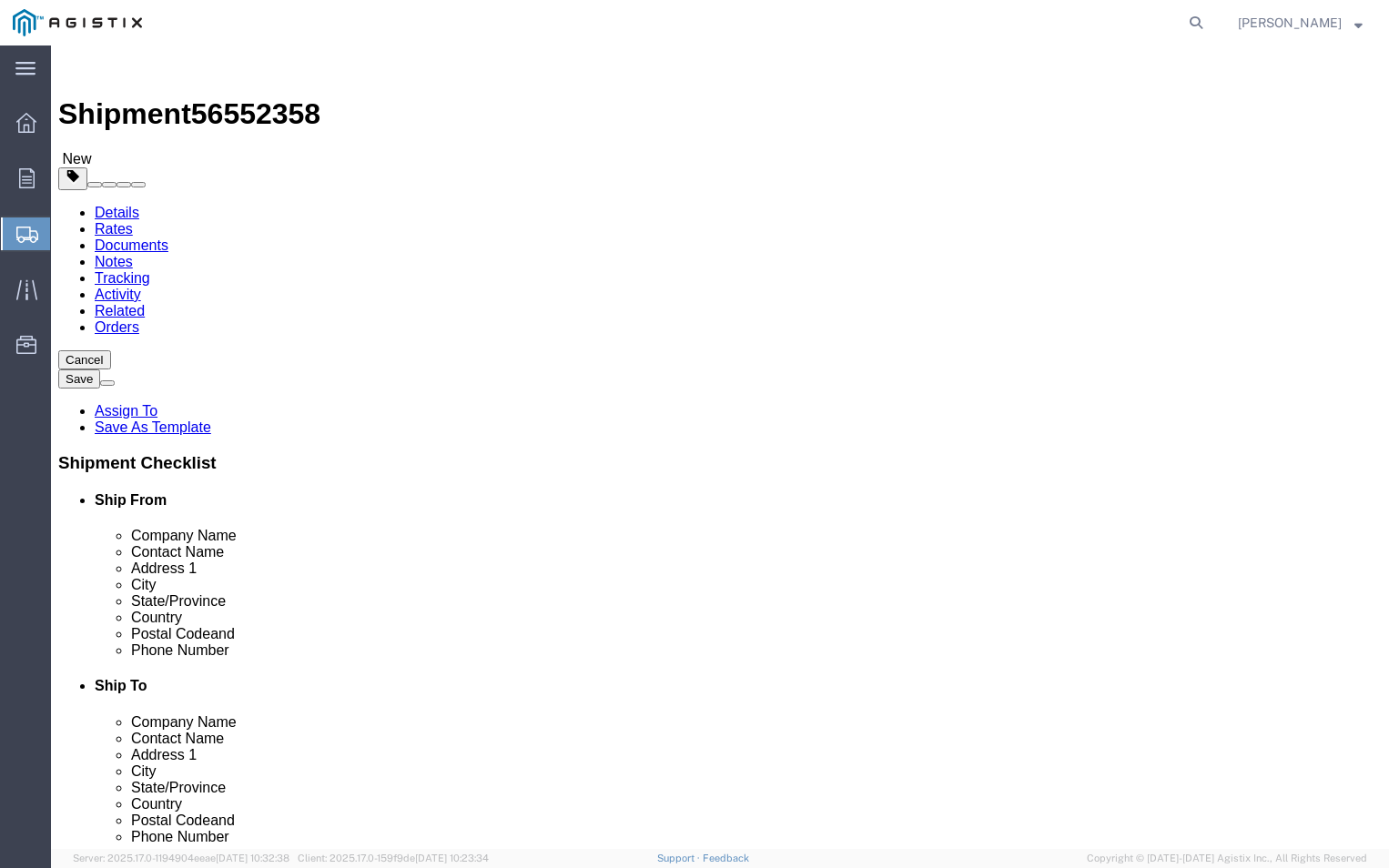
type input "42"
click ul
click input "0.00"
type input "0"
type input "381"
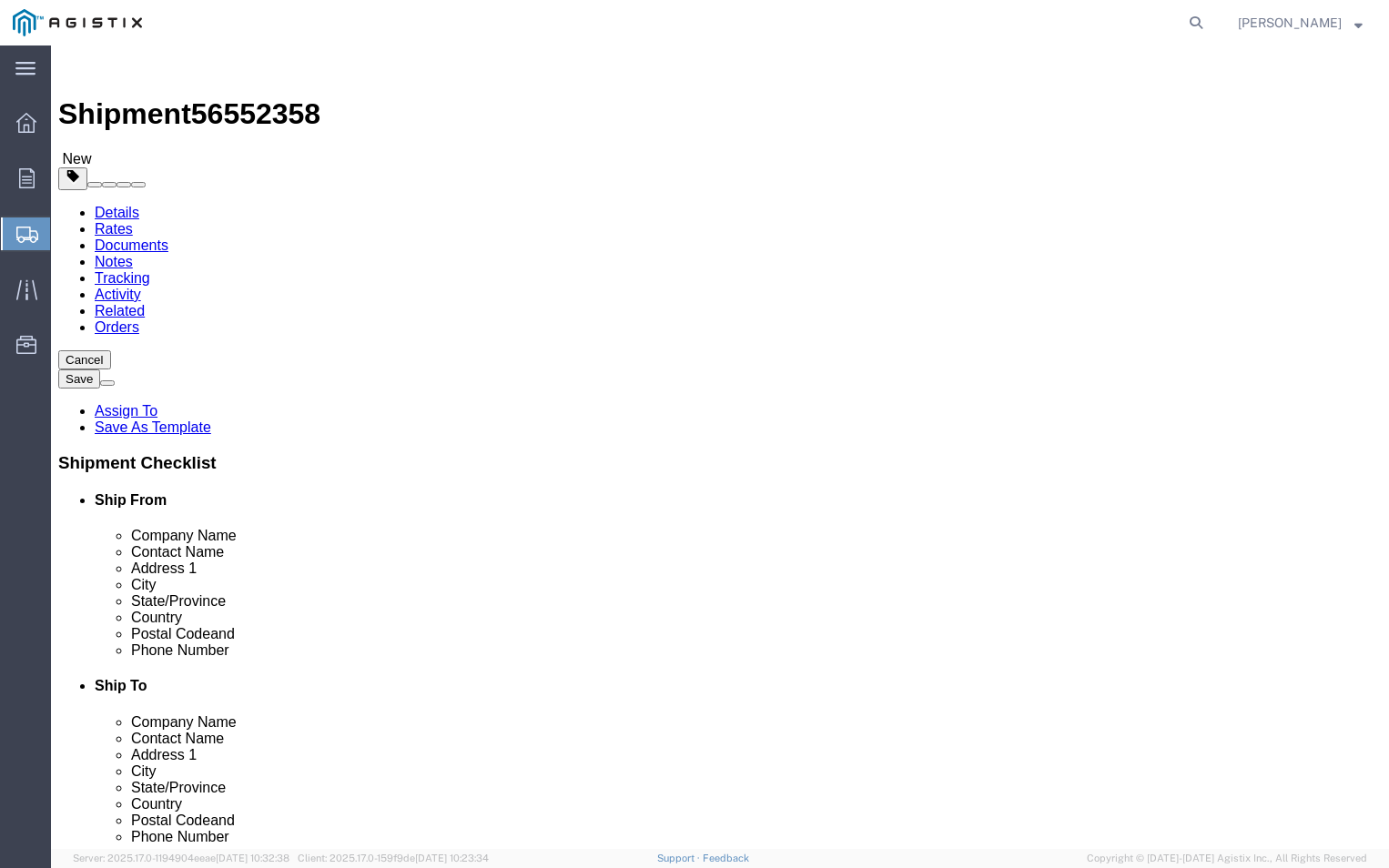
click div "1 x Pallet(s) Standard (Not Stackable) Package Type Select Bulk Bundle(s) Cardb…"
click link "Add Content"
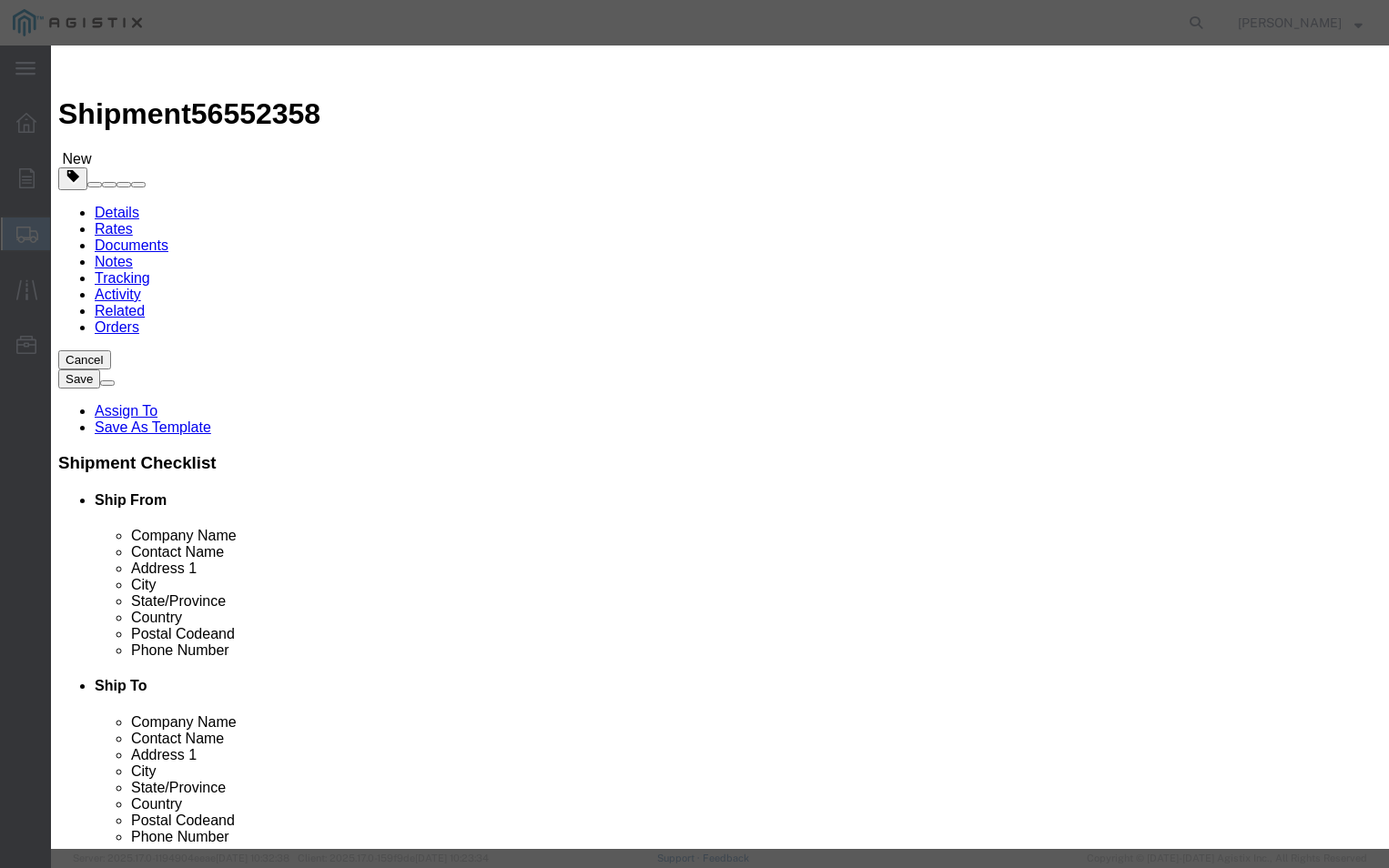
click input "text"
drag, startPoint x: 360, startPoint y: 136, endPoint x: 376, endPoint y: 144, distance: 17.9
click input "text"
type input "E-PGEM250087"
drag, startPoint x: 392, startPoint y: 175, endPoint x: 361, endPoint y: 169, distance: 31.6
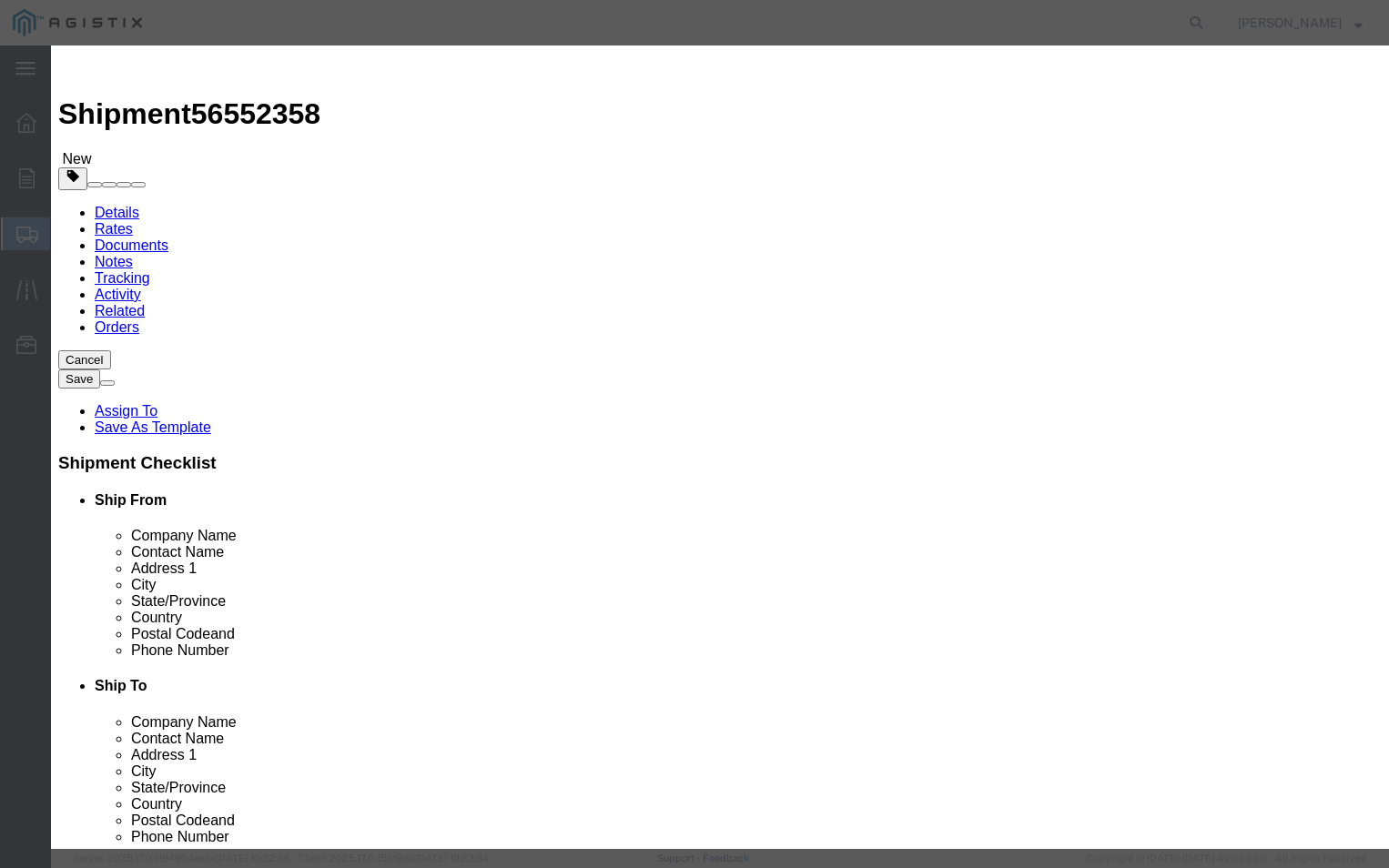
click input "0"
type input "5"
click input "text"
type input "381"
click textarea
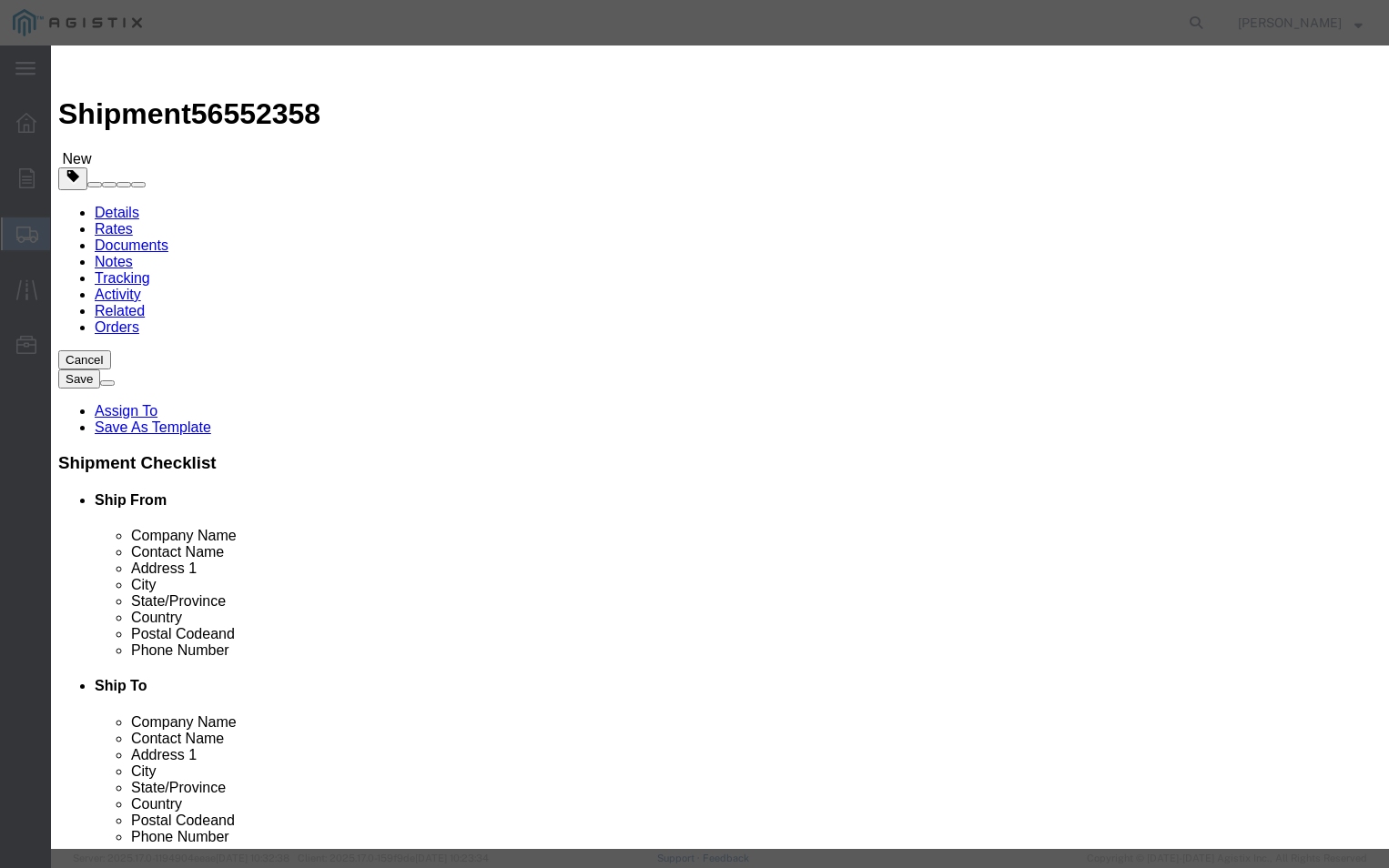
click select "Select 50 55 60 65 70 85 92.5 100 125 175 250 300 400"
select select "70"
click select "Select 50 55 60 65 70 85 92.5 100 125 175 250 300 400"
click textarea
type textarea "PLEASE CALL [PHONE_NUMBER] BEFORE DELIVERY"
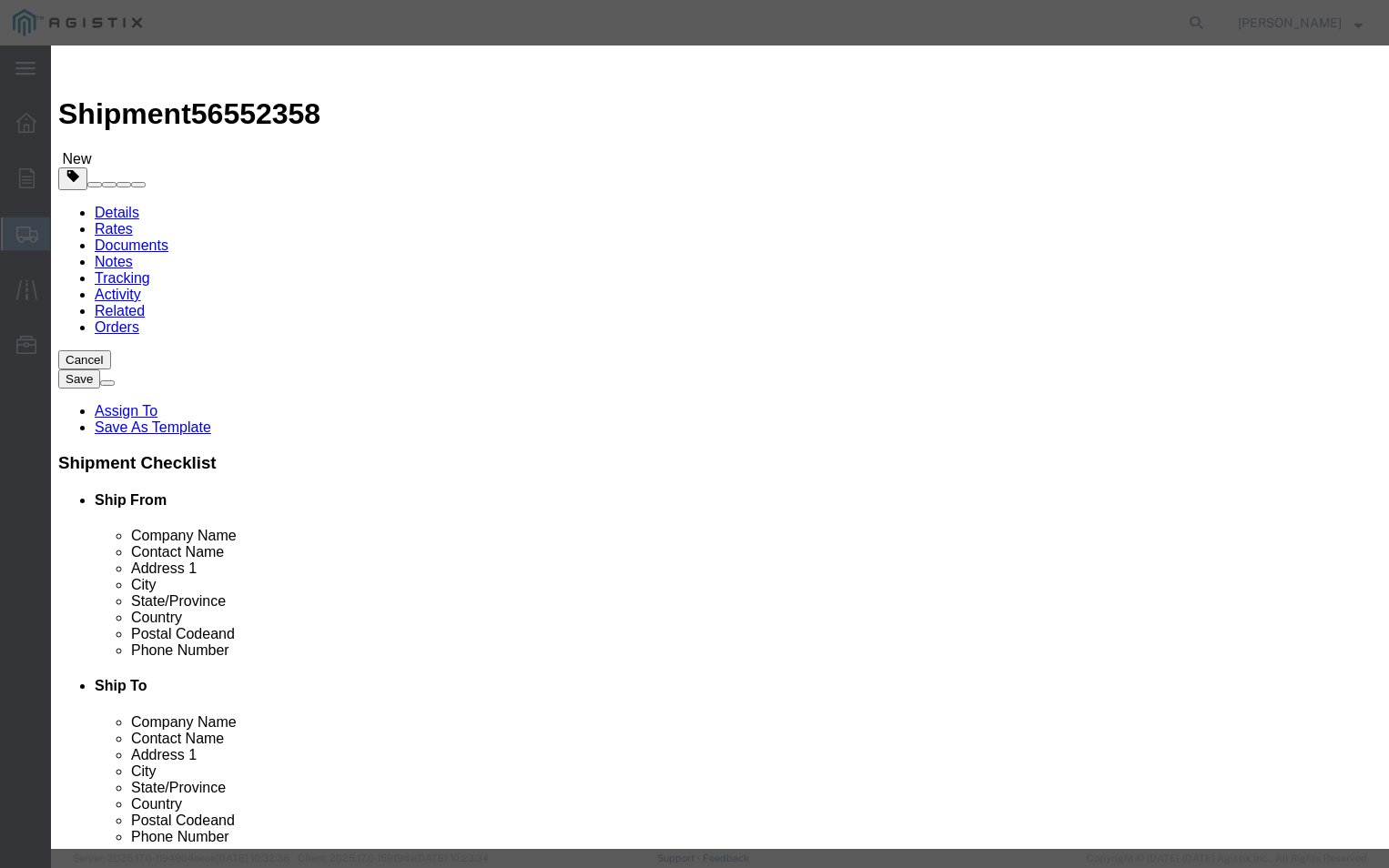
click button "Save & Close"
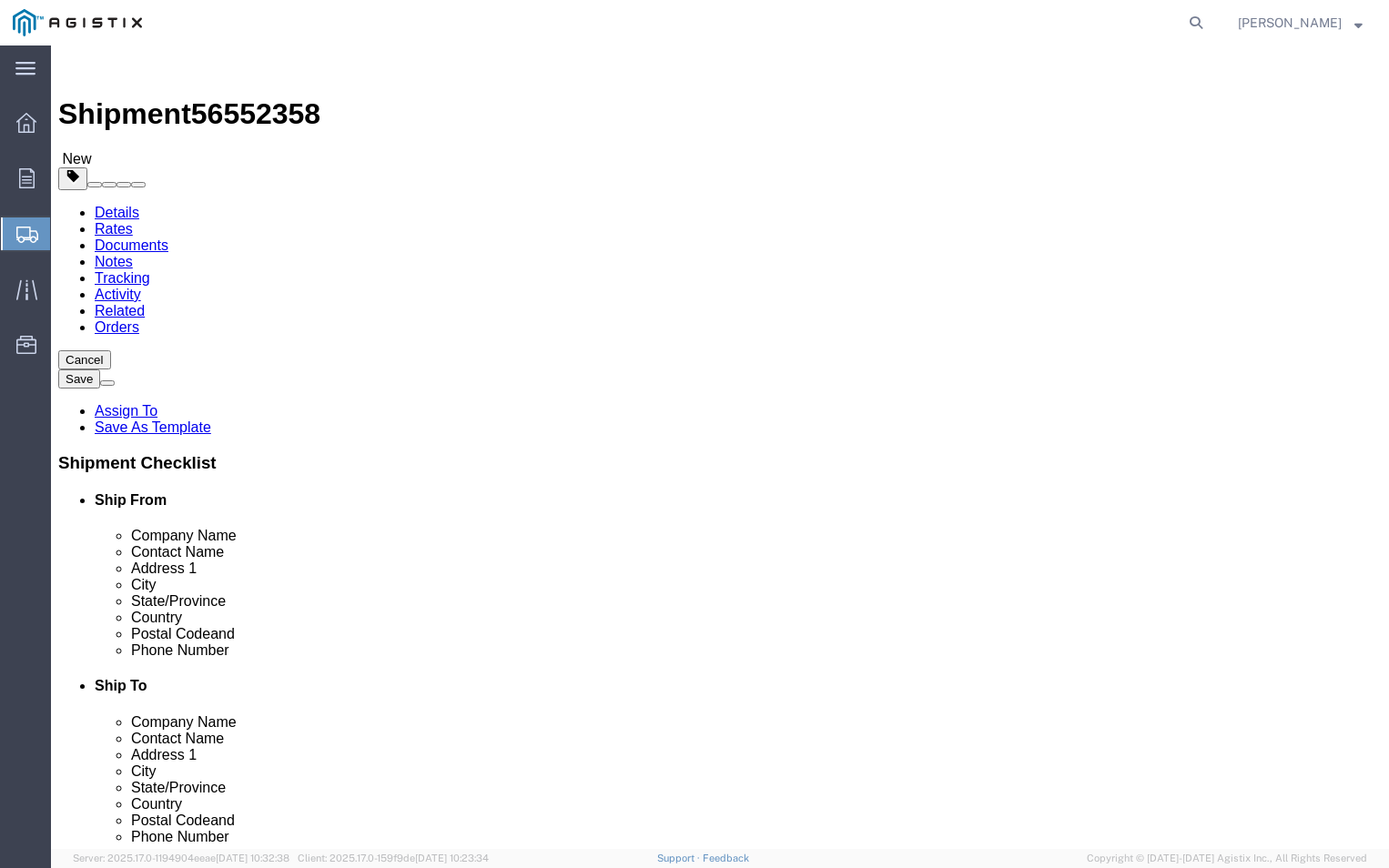
click link "Details"
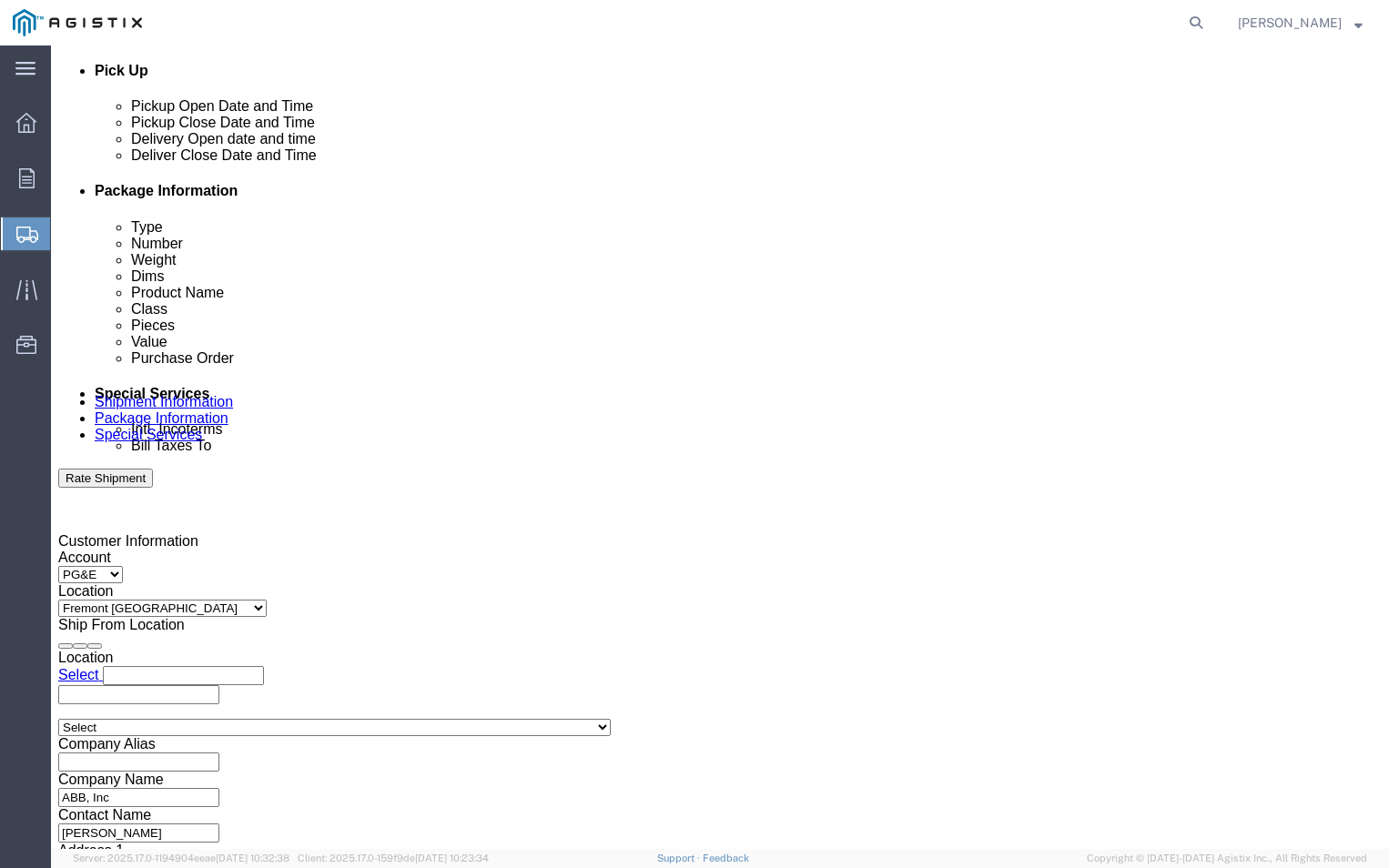
scroll to position [819, 0]
click icon
click div
click input "5:00 PM"
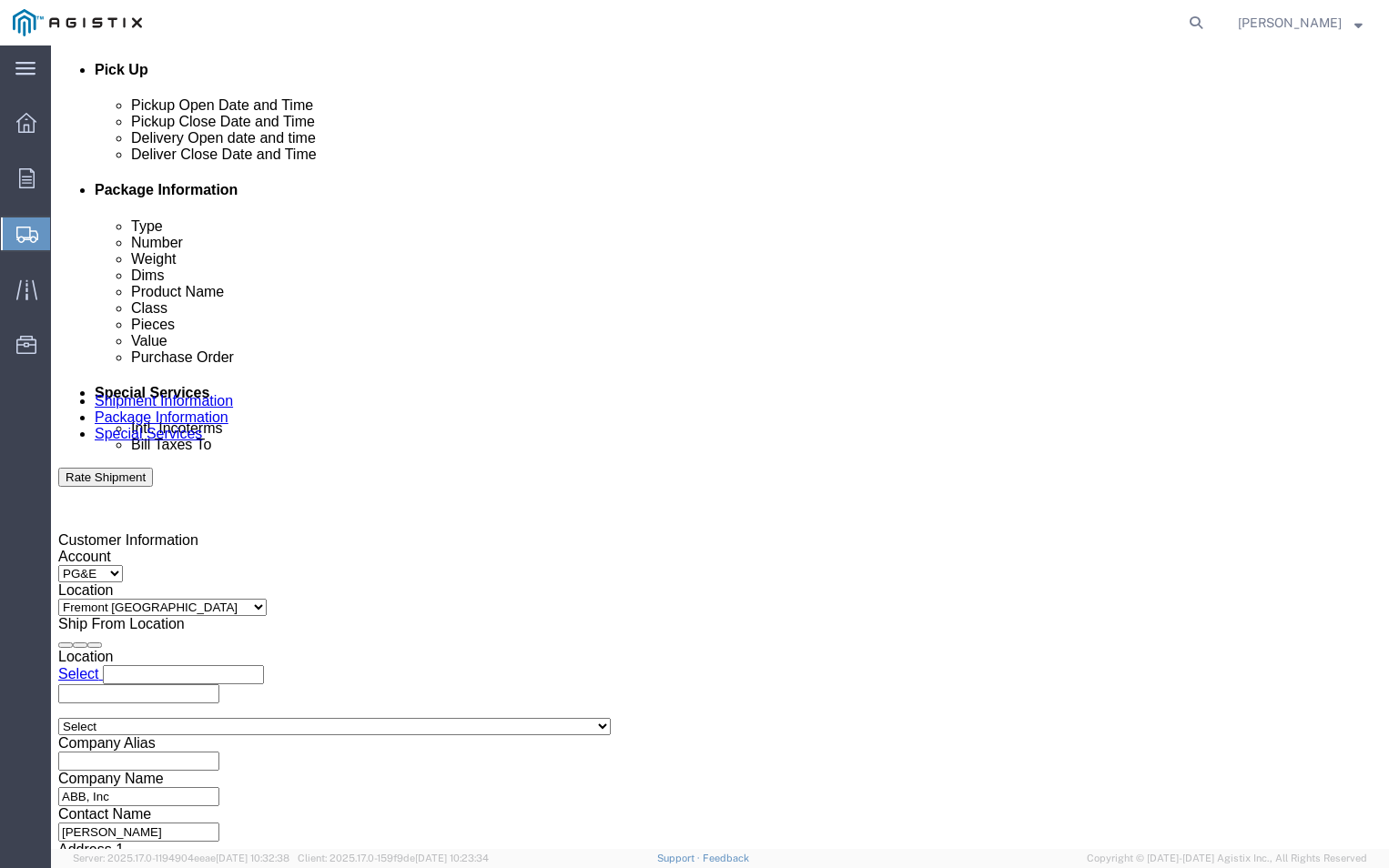
click input "9:00 PM"
type input "9:00 AM"
click button "Apply"
click div
click input "10:00 AM"
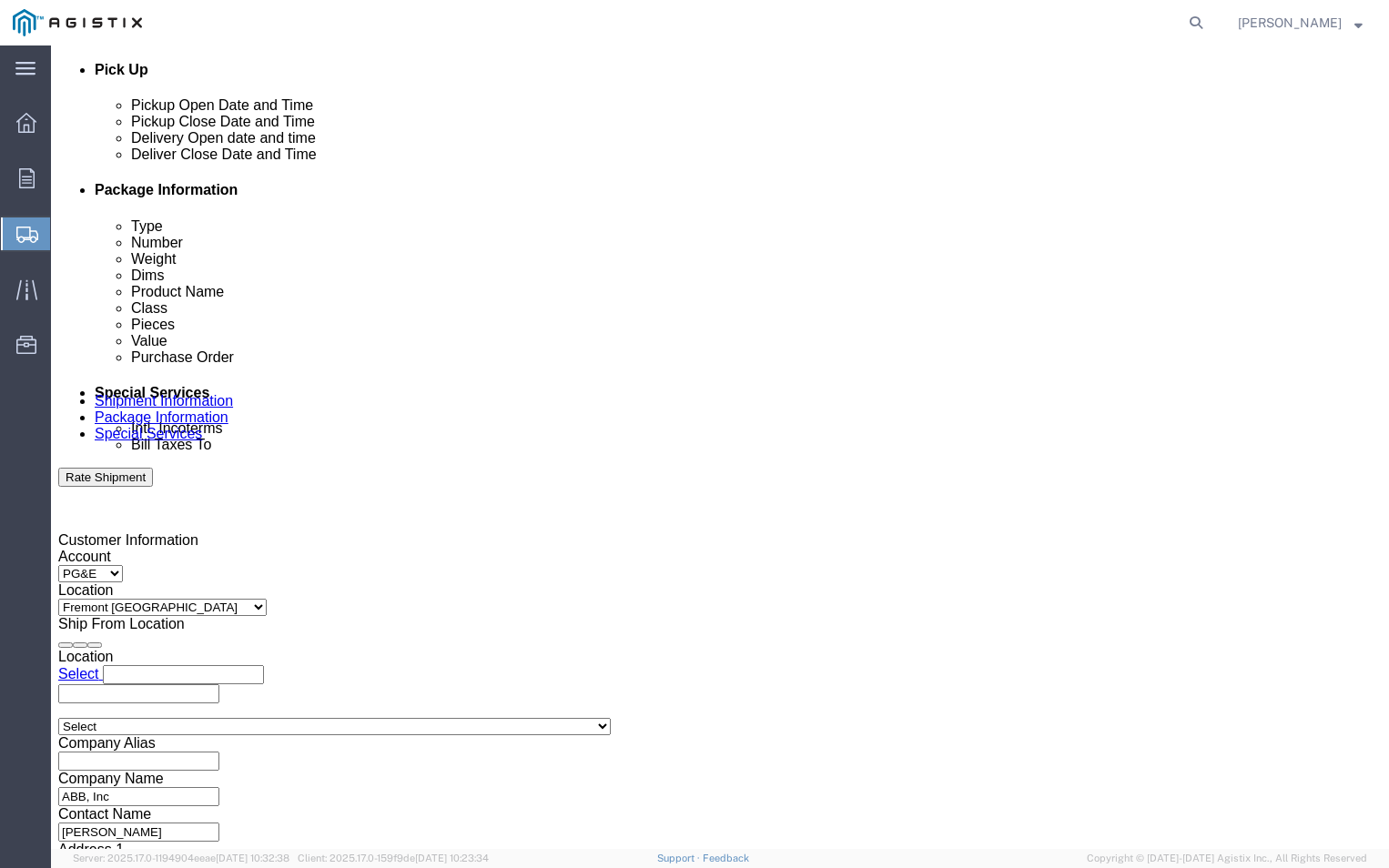
click input "2:00 AM"
type input "2:00 PM"
click button "Apply"
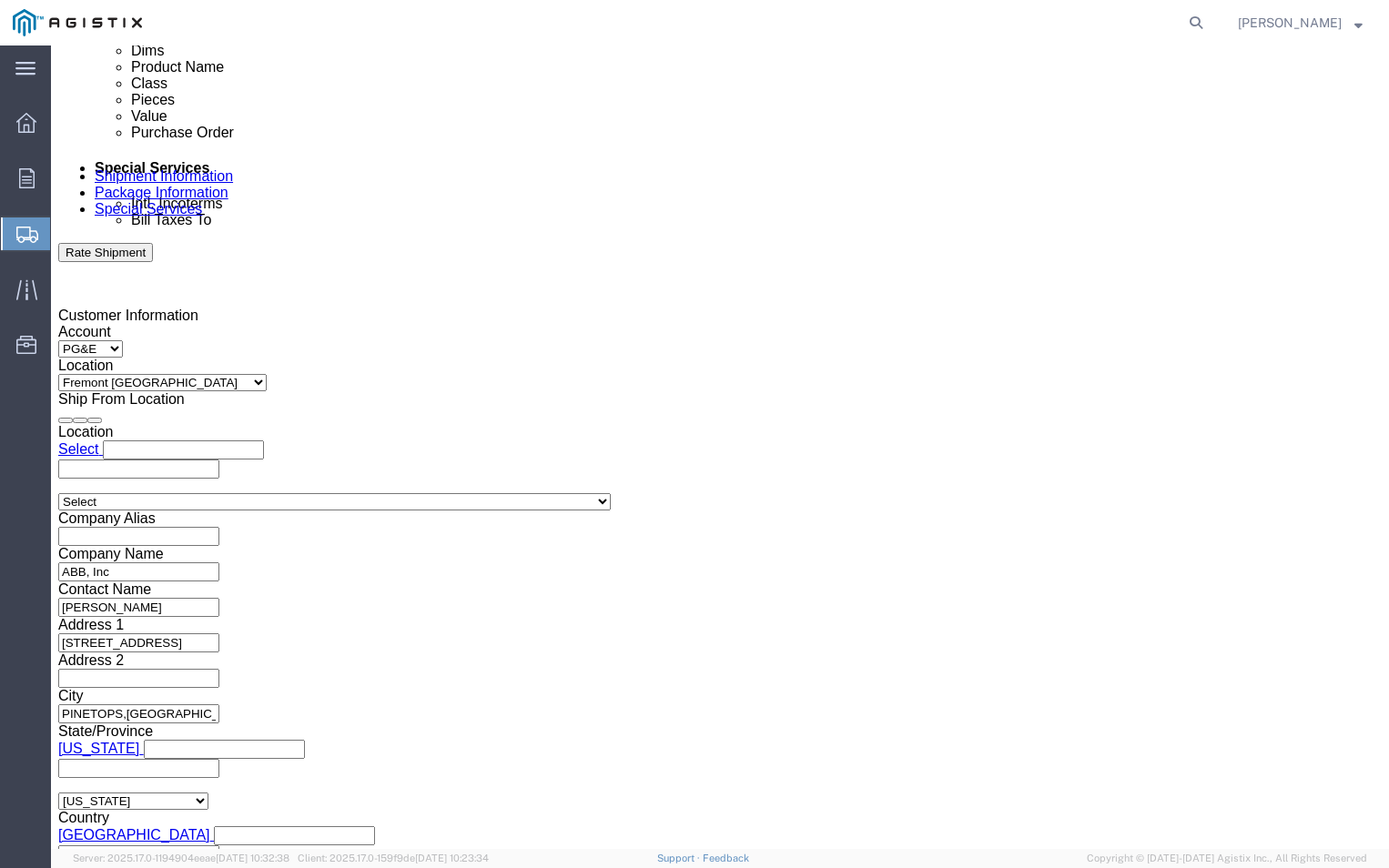
scroll to position [1054, 0]
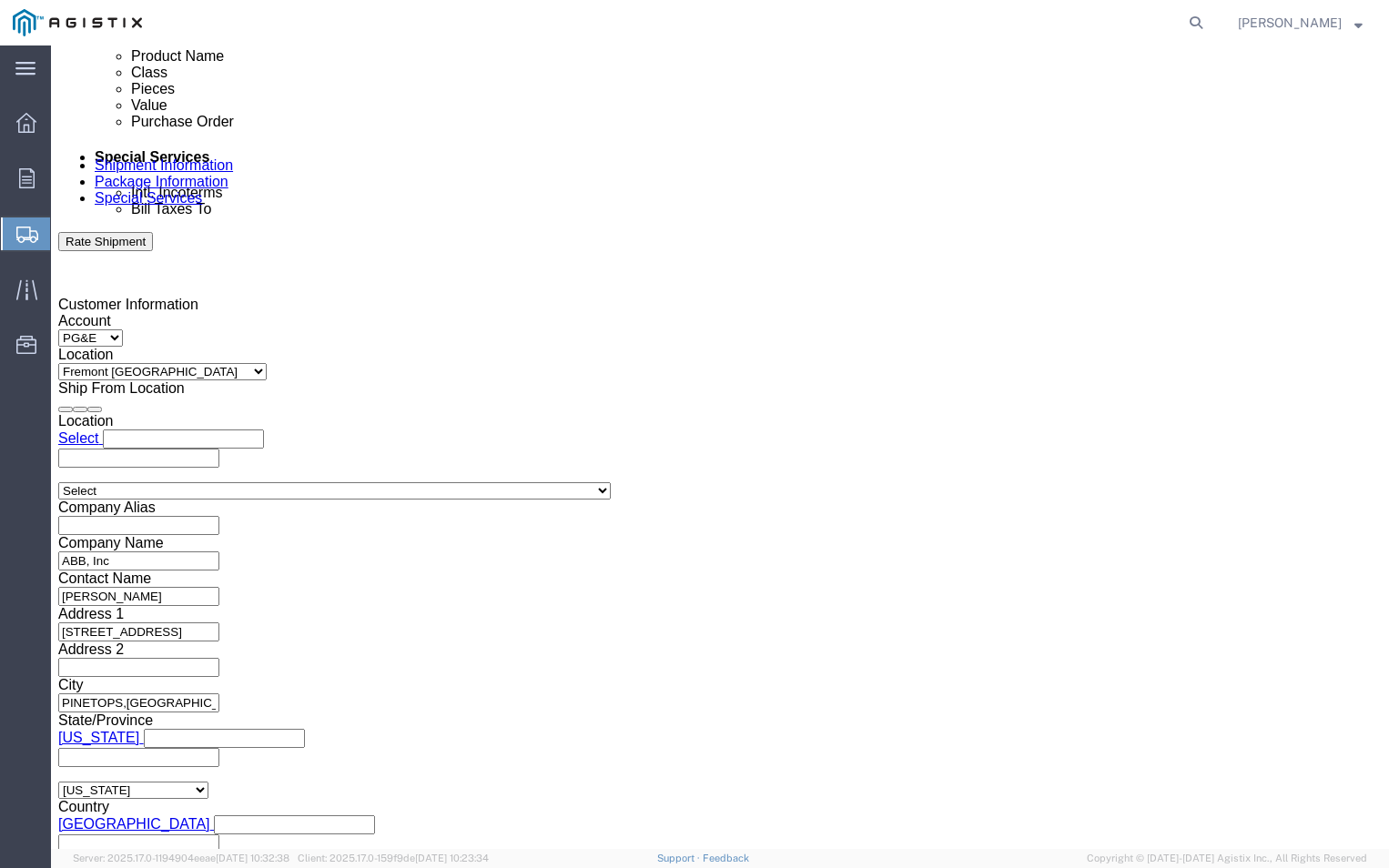
click button "Continue"
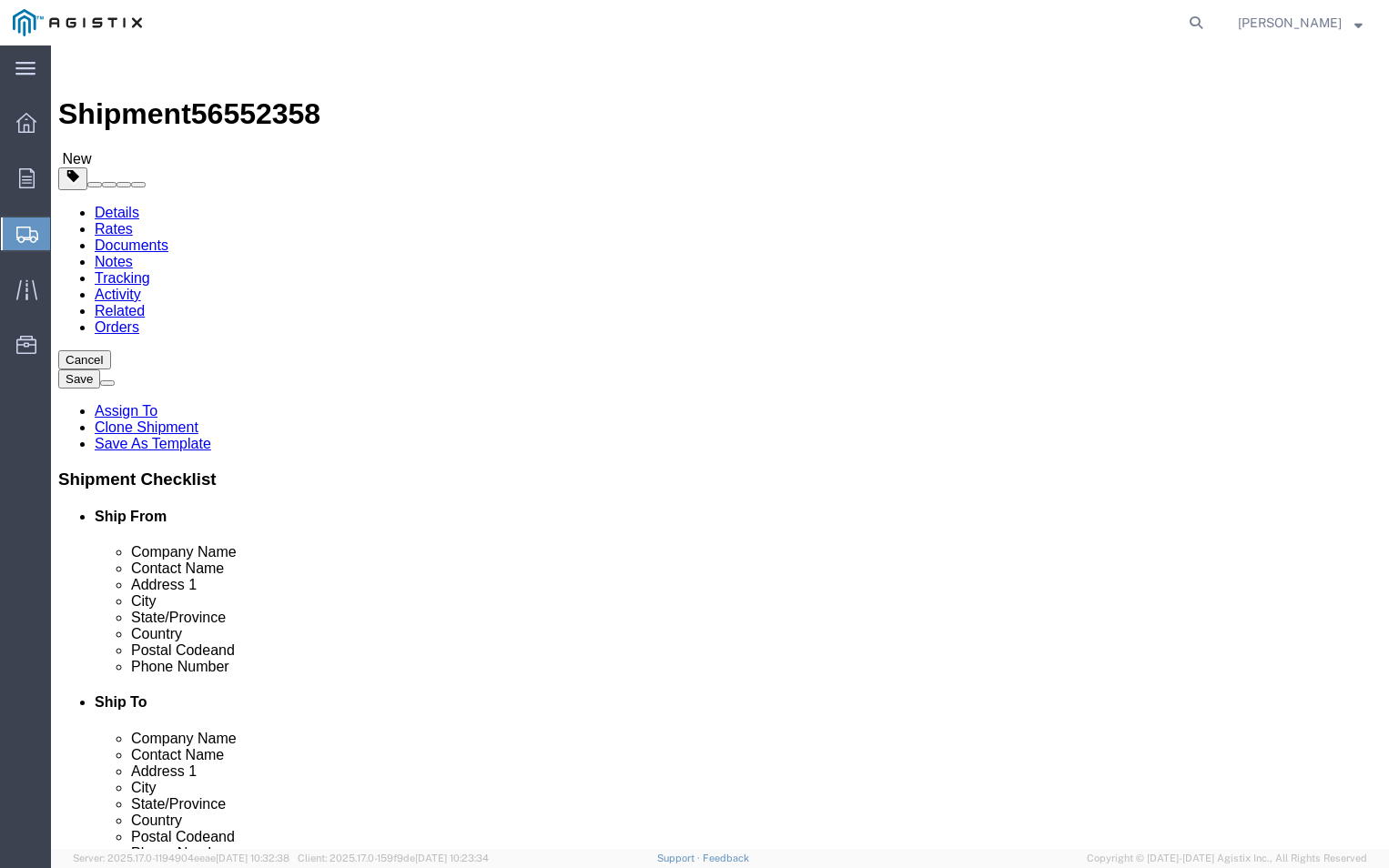
click button "Continue"
click input "text"
type input "[PERSON_NAME][EMAIL_ADDRESS][DOMAIN_NAME]"
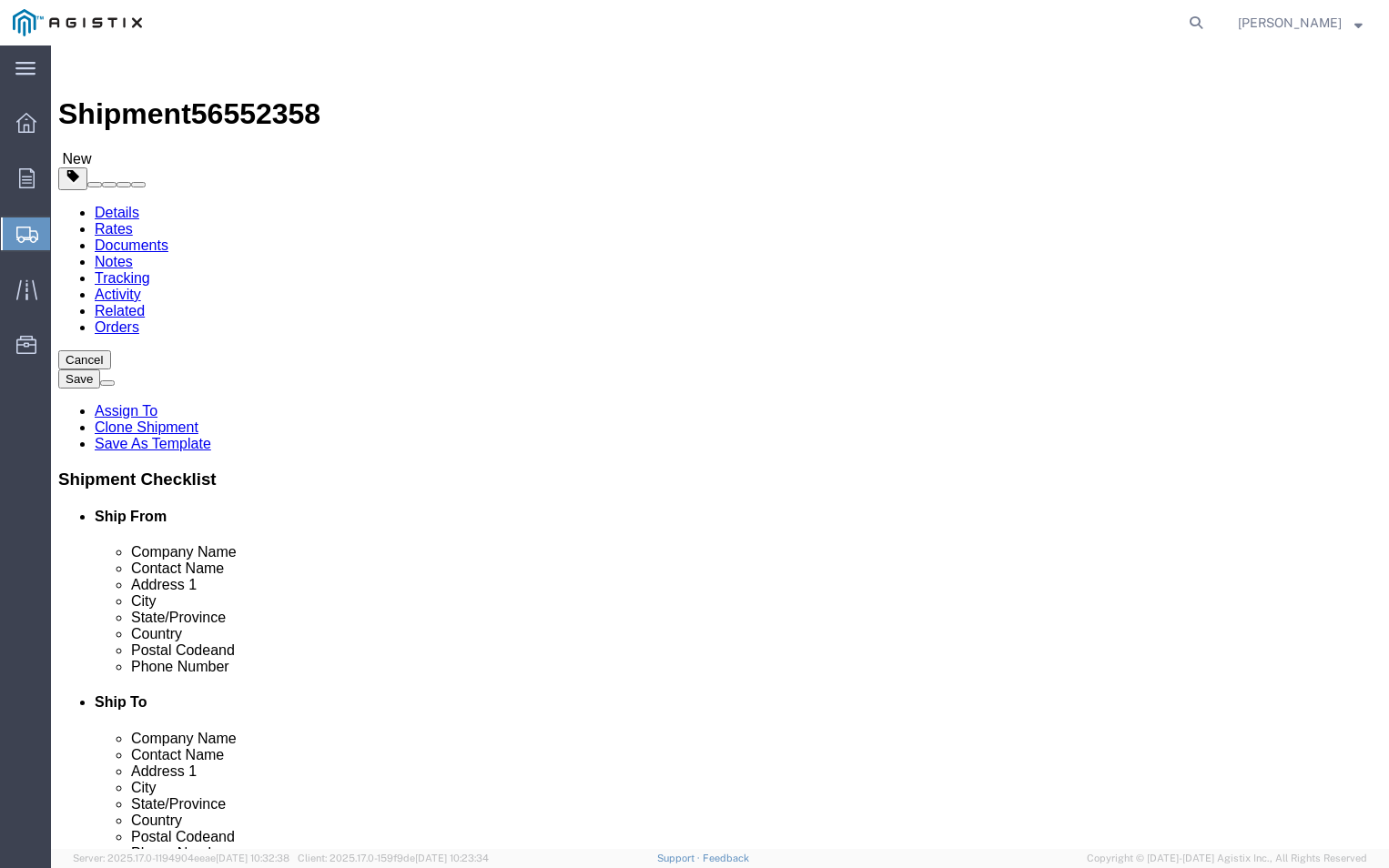
type input "[PERSON_NAME][EMAIL_ADDRESS][DOMAIN_NAME]"
click input "Include shipping documents"
checkbox input "true"
click input "BOL"
checkbox input "true"
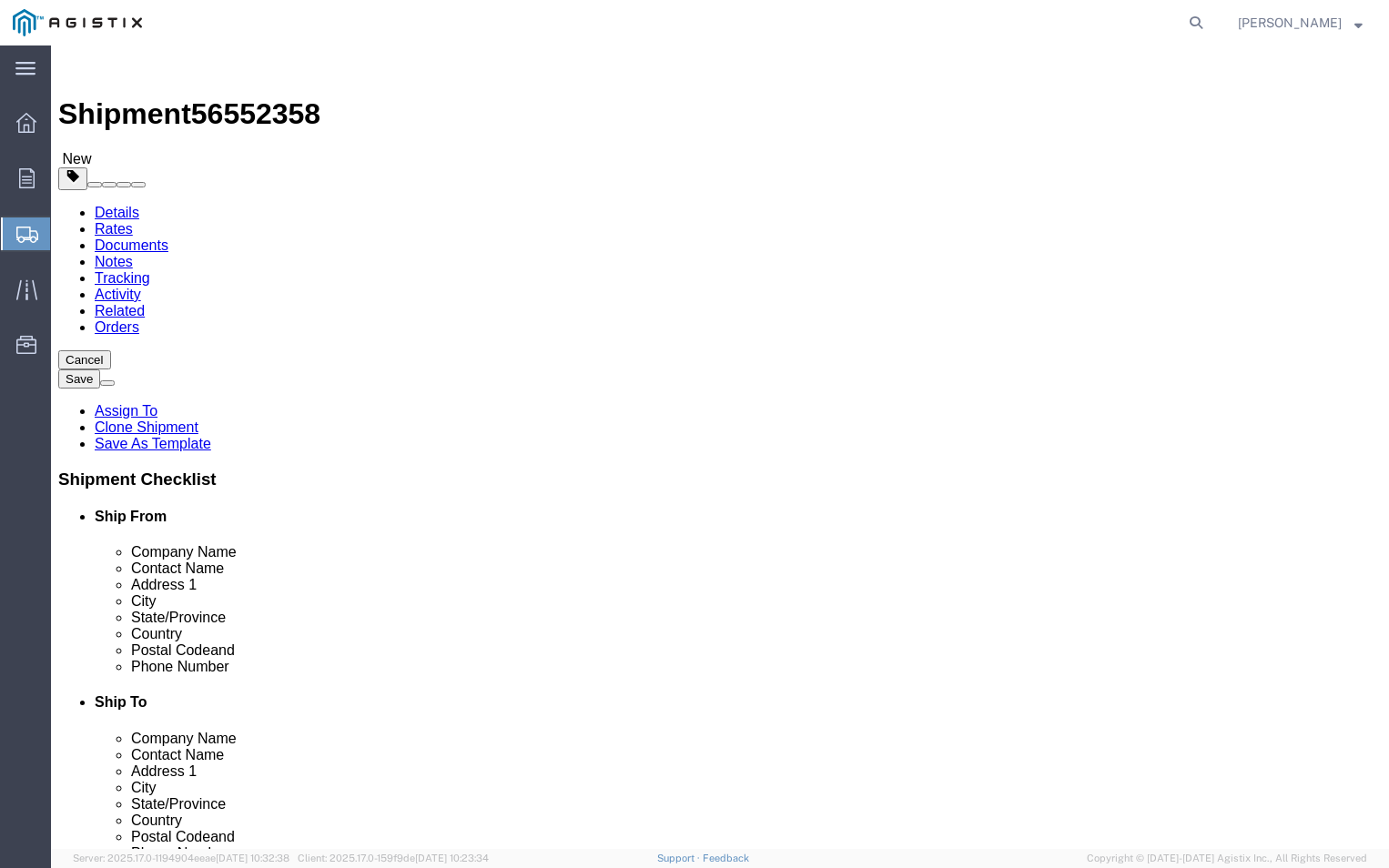
click input "Packing List"
checkbox input "true"
click button "Rate Shipment"
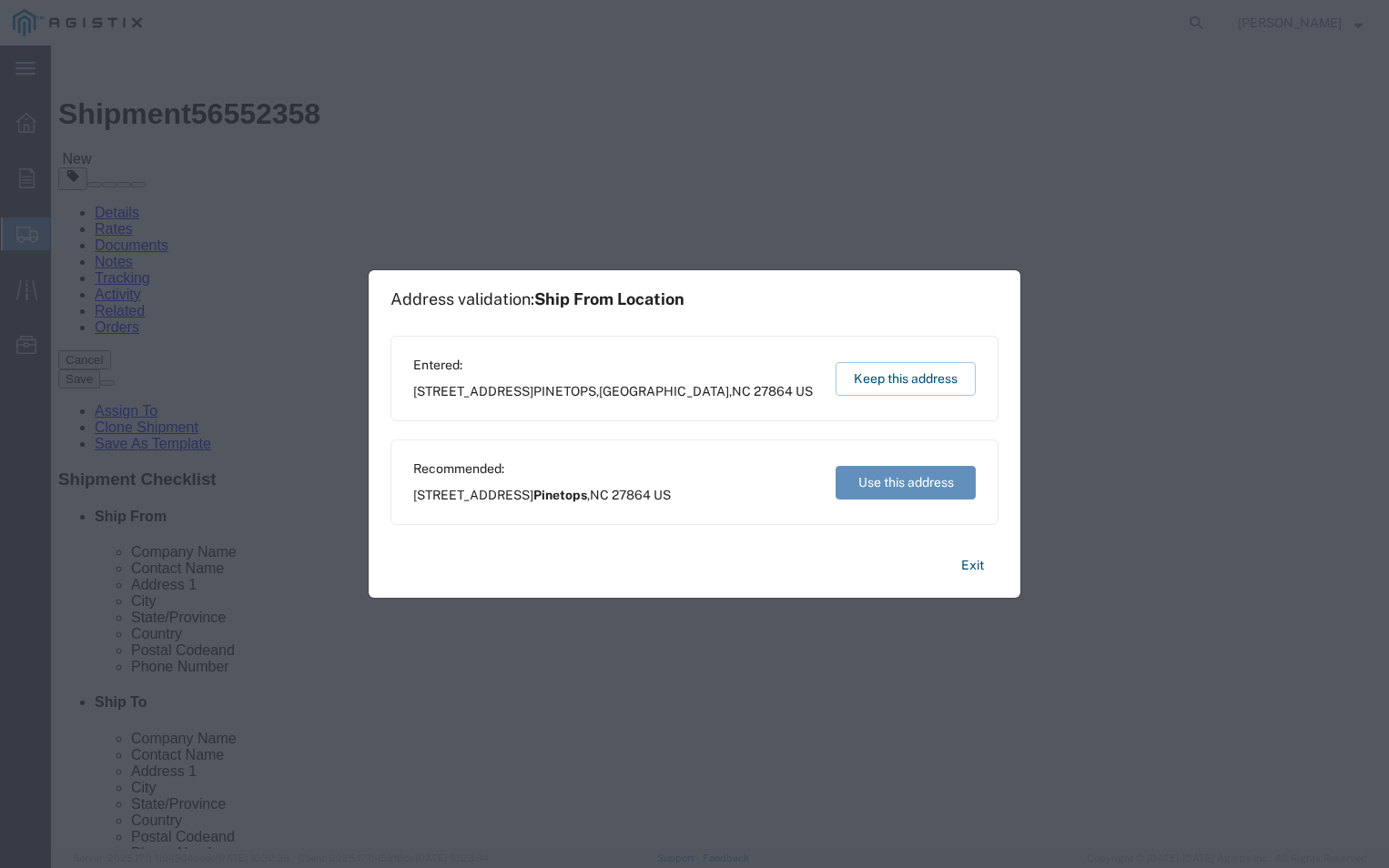
click at [871, 484] on button "Use this address" at bounding box center [906, 483] width 140 height 34
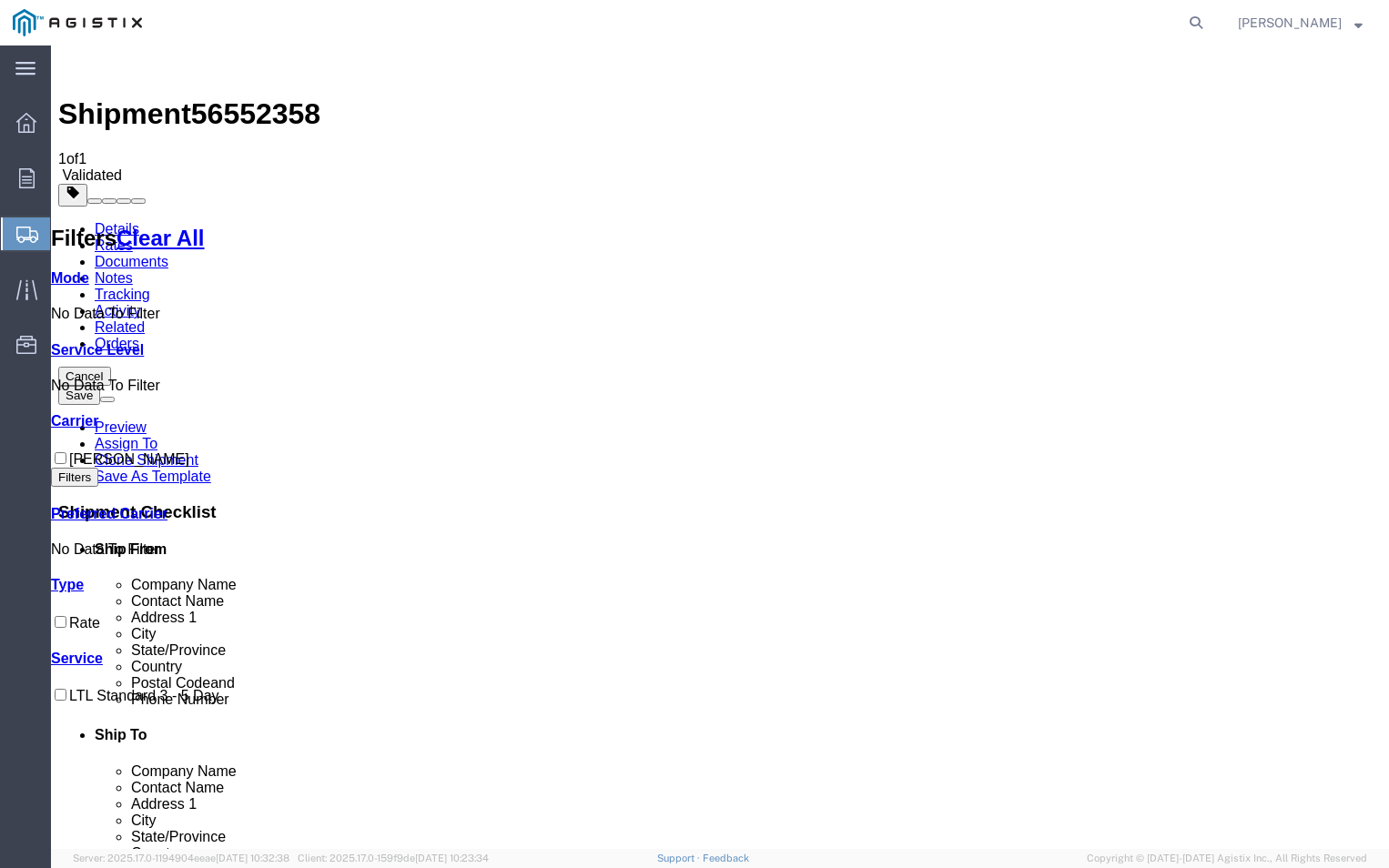
checkbox input "true"
